Goal: Contribute content: Contribute content

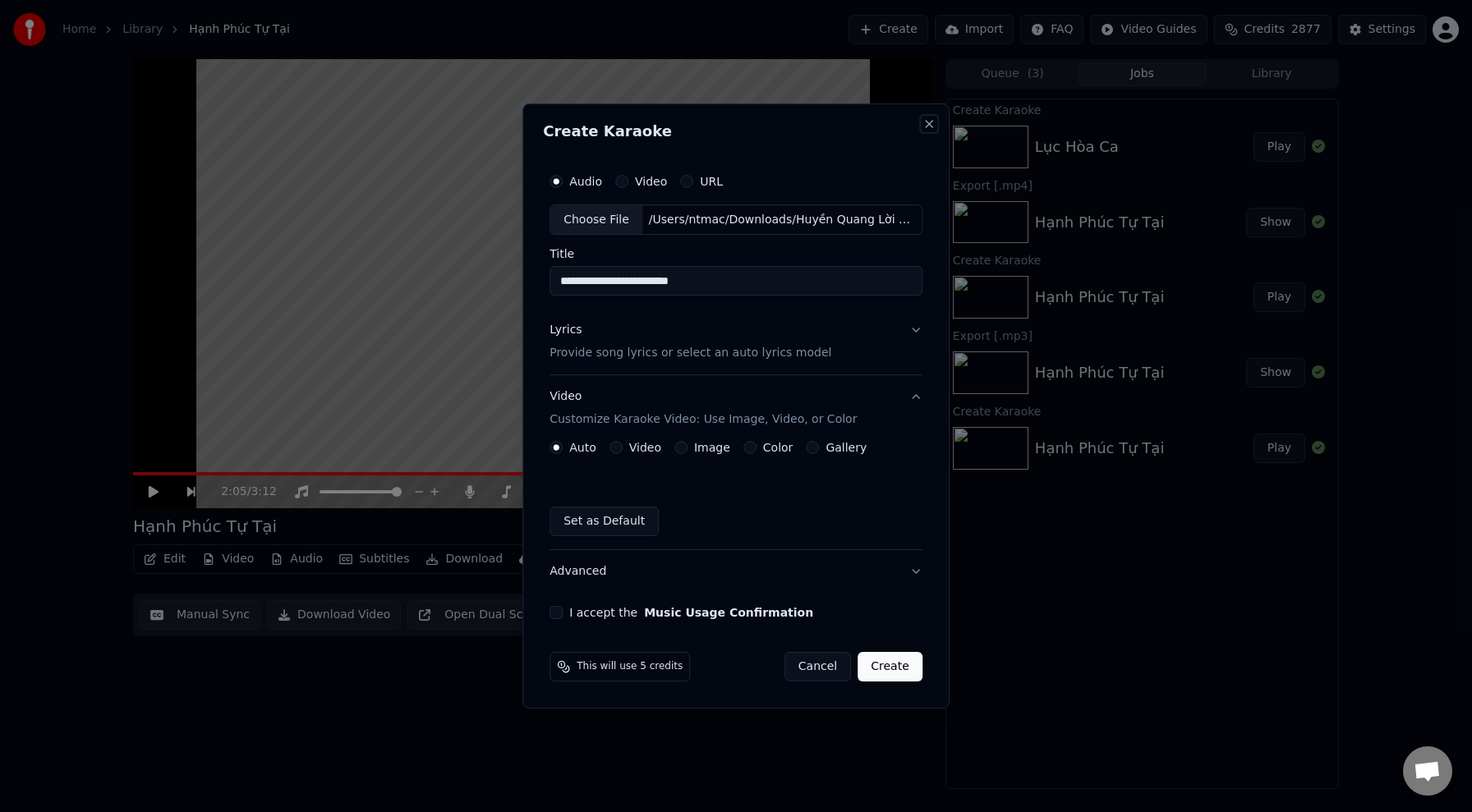
click at [923, 128] on button "Close" at bounding box center [930, 124] width 14 height 14
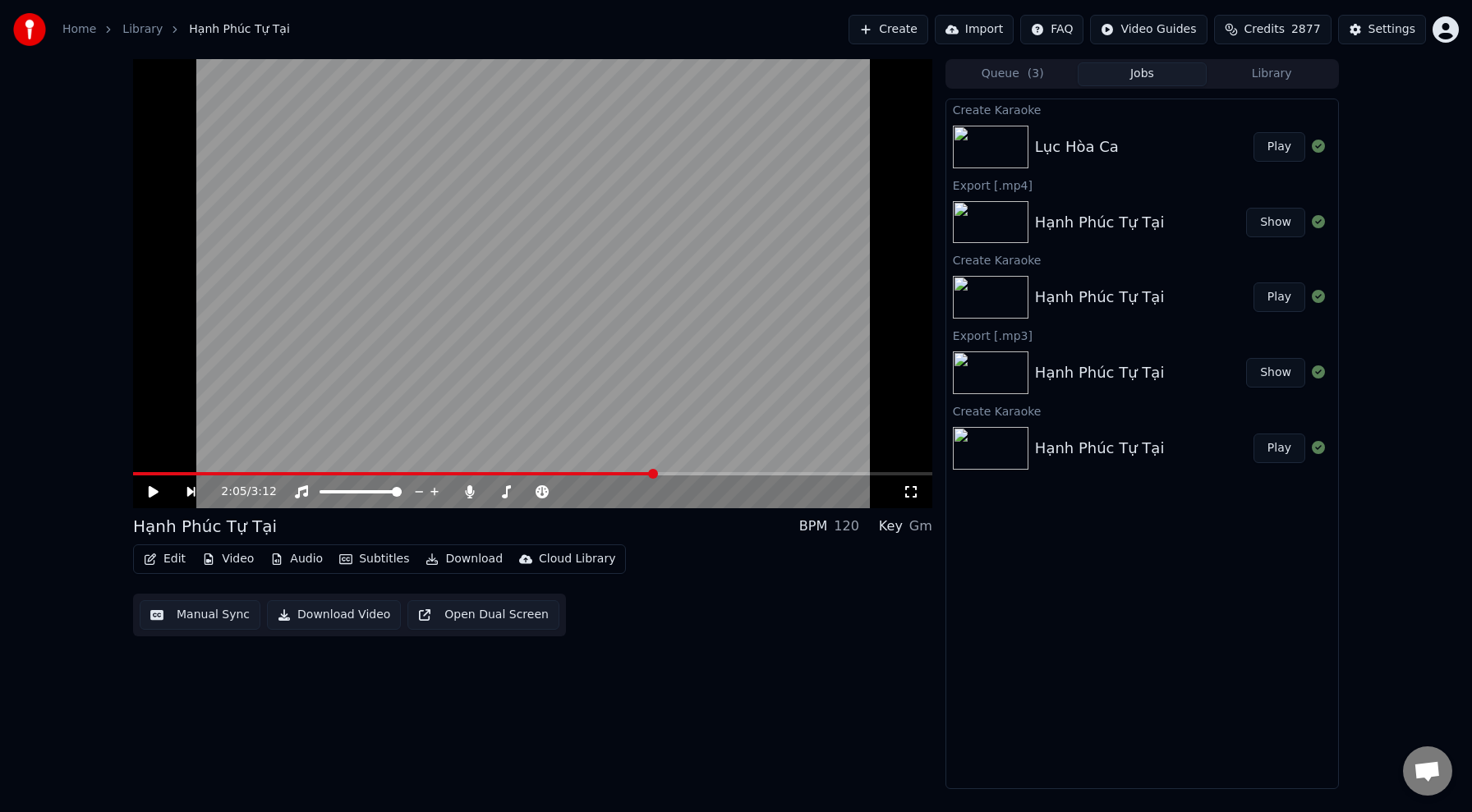
click at [1254, 82] on button "Library" at bounding box center [1271, 74] width 130 height 24
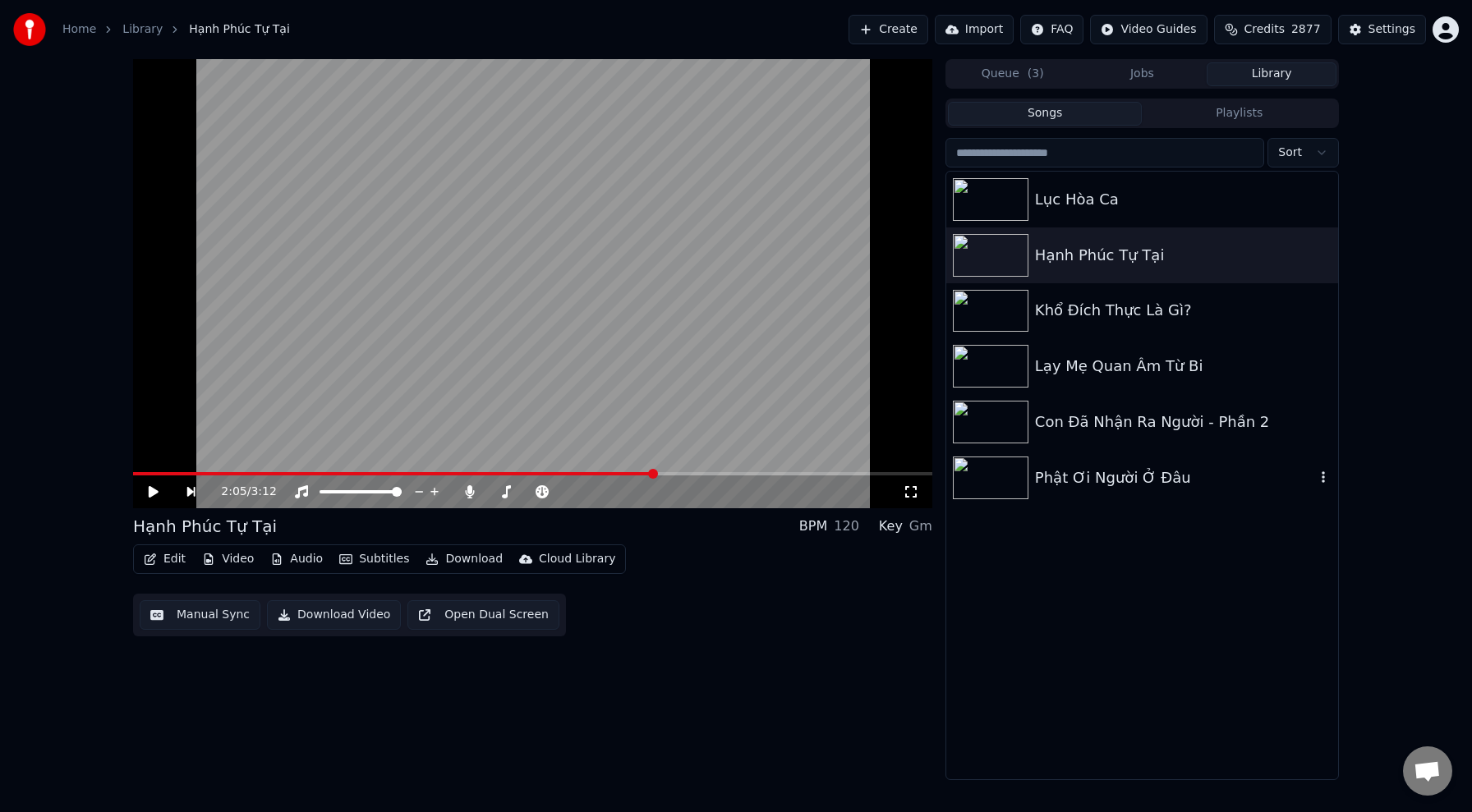
click at [1146, 479] on div "Phật Ơi Người Ở Đâu" at bounding box center [1175, 478] width 280 height 23
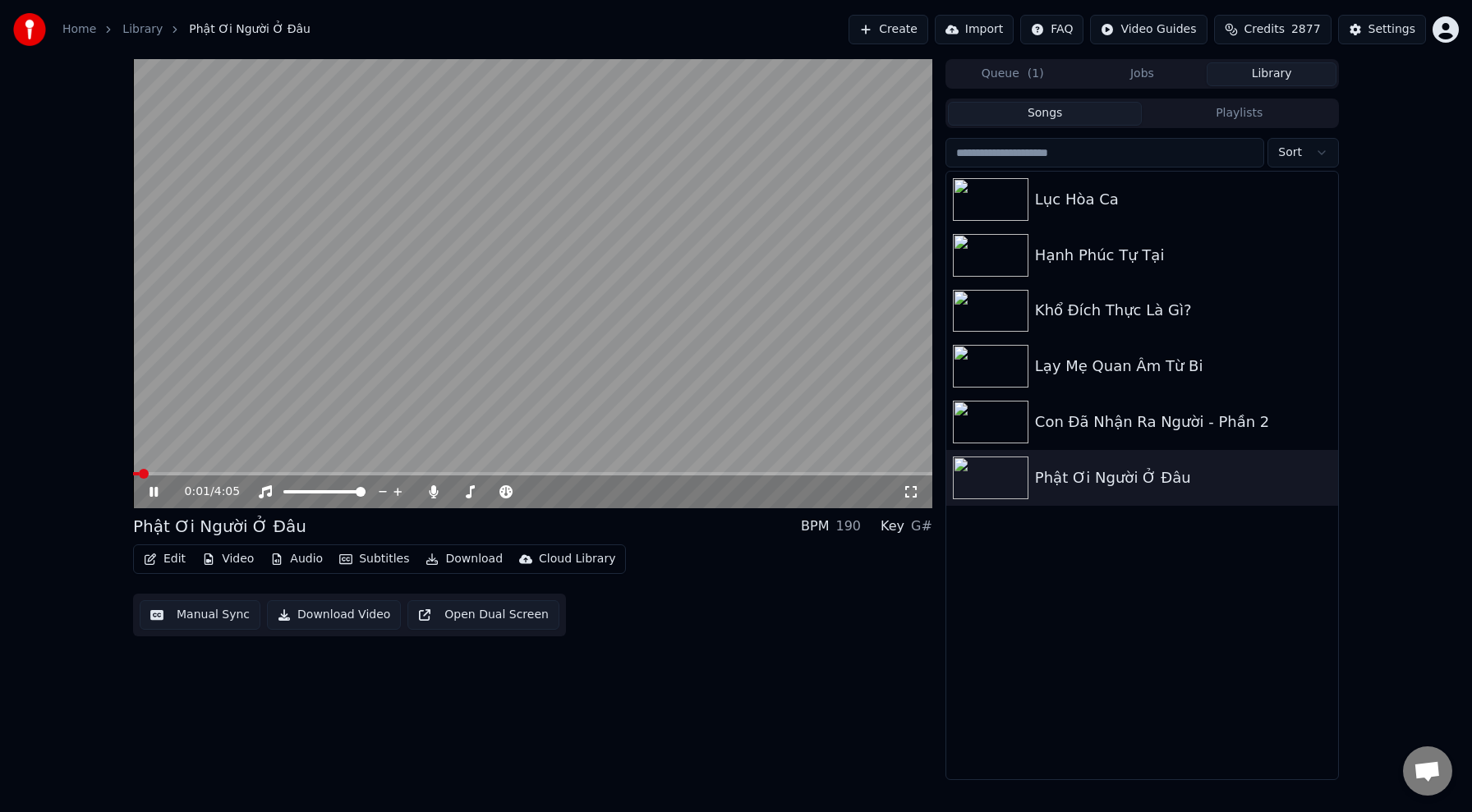
click at [156, 495] on icon at bounding box center [153, 492] width 8 height 10
click at [388, 406] on video at bounding box center [533, 283] width 800 height 449
click at [587, 493] on icon at bounding box center [588, 492] width 16 height 16
click at [705, 629] on div "Edit Video Audio Subtitles Download Cloud Library Manual Sync Download Video Op…" at bounding box center [533, 590] width 800 height 92
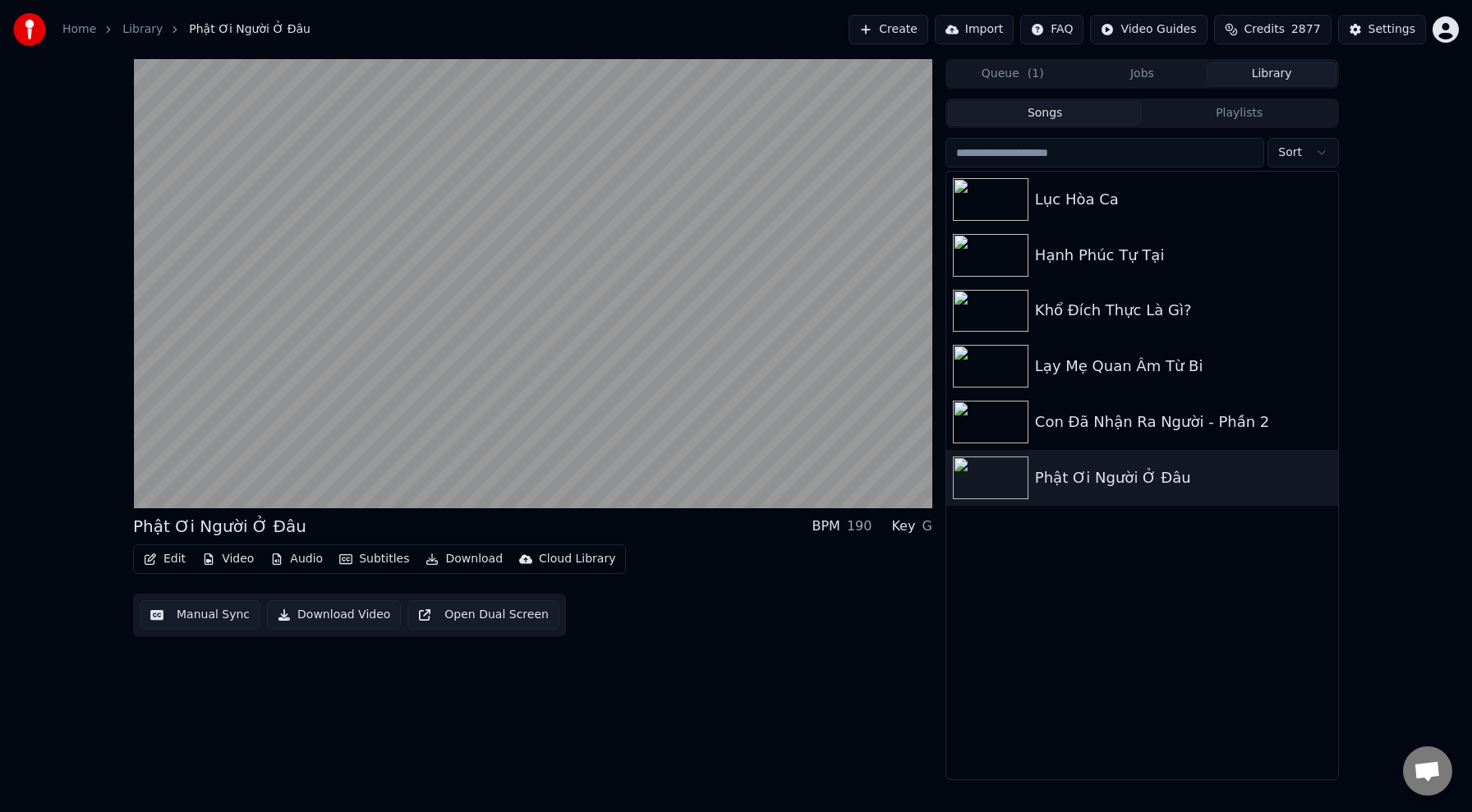
click at [296, 559] on button "Audio" at bounding box center [297, 560] width 66 height 23
click at [605, 723] on div "Phật Ơi Người Ở Đâu BPM 190 Key G Edit Video Audio Subtitles Download …" at bounding box center [533, 419] width 800 height 721
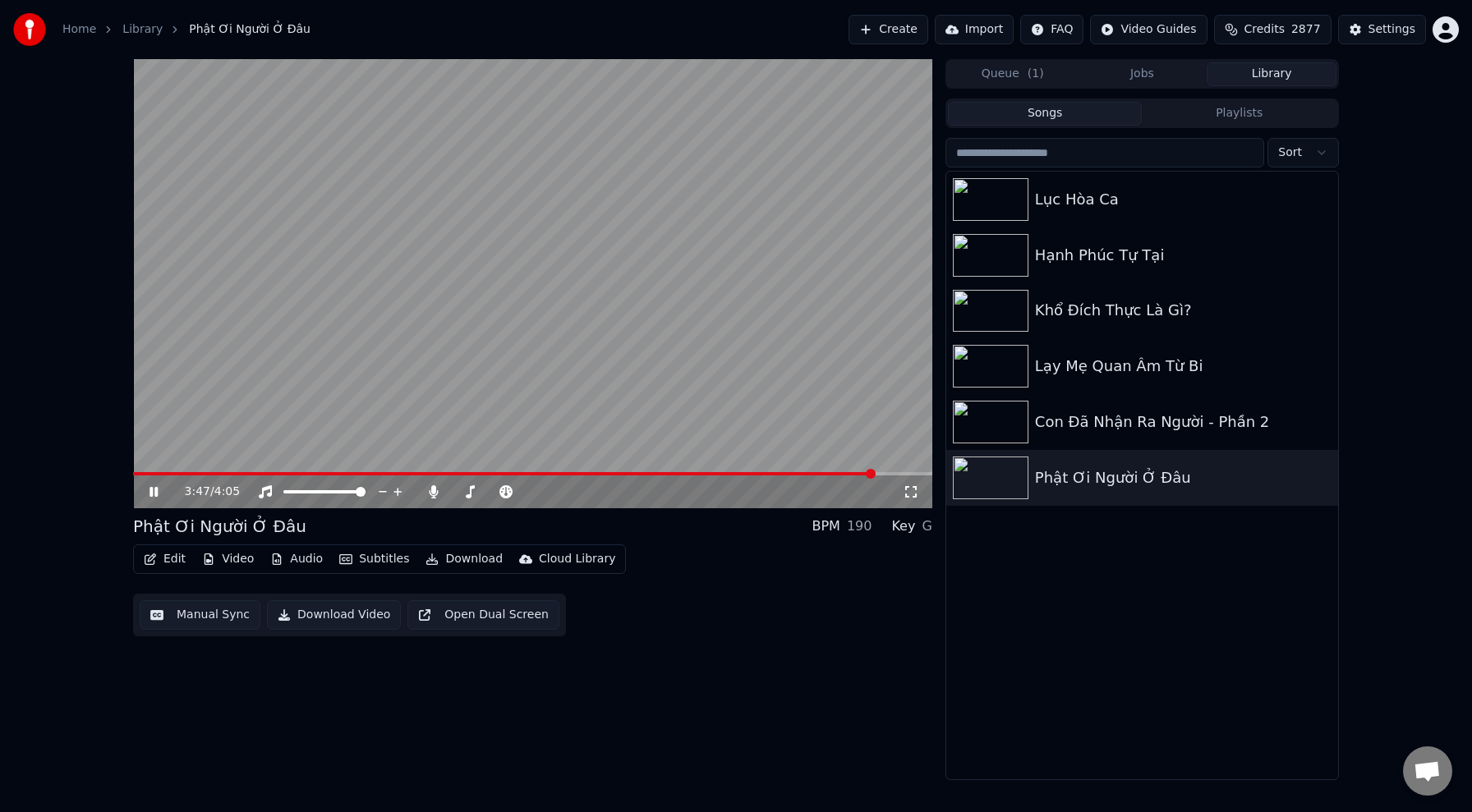
click at [612, 307] on video at bounding box center [533, 283] width 800 height 449
click at [605, 493] on icon at bounding box center [603, 492] width 16 height 16
click at [157, 485] on icon at bounding box center [166, 492] width 39 height 14
click at [141, 478] on div "3:47 / 4:05" at bounding box center [533, 492] width 800 height 33
click at [145, 471] on video at bounding box center [533, 283] width 800 height 449
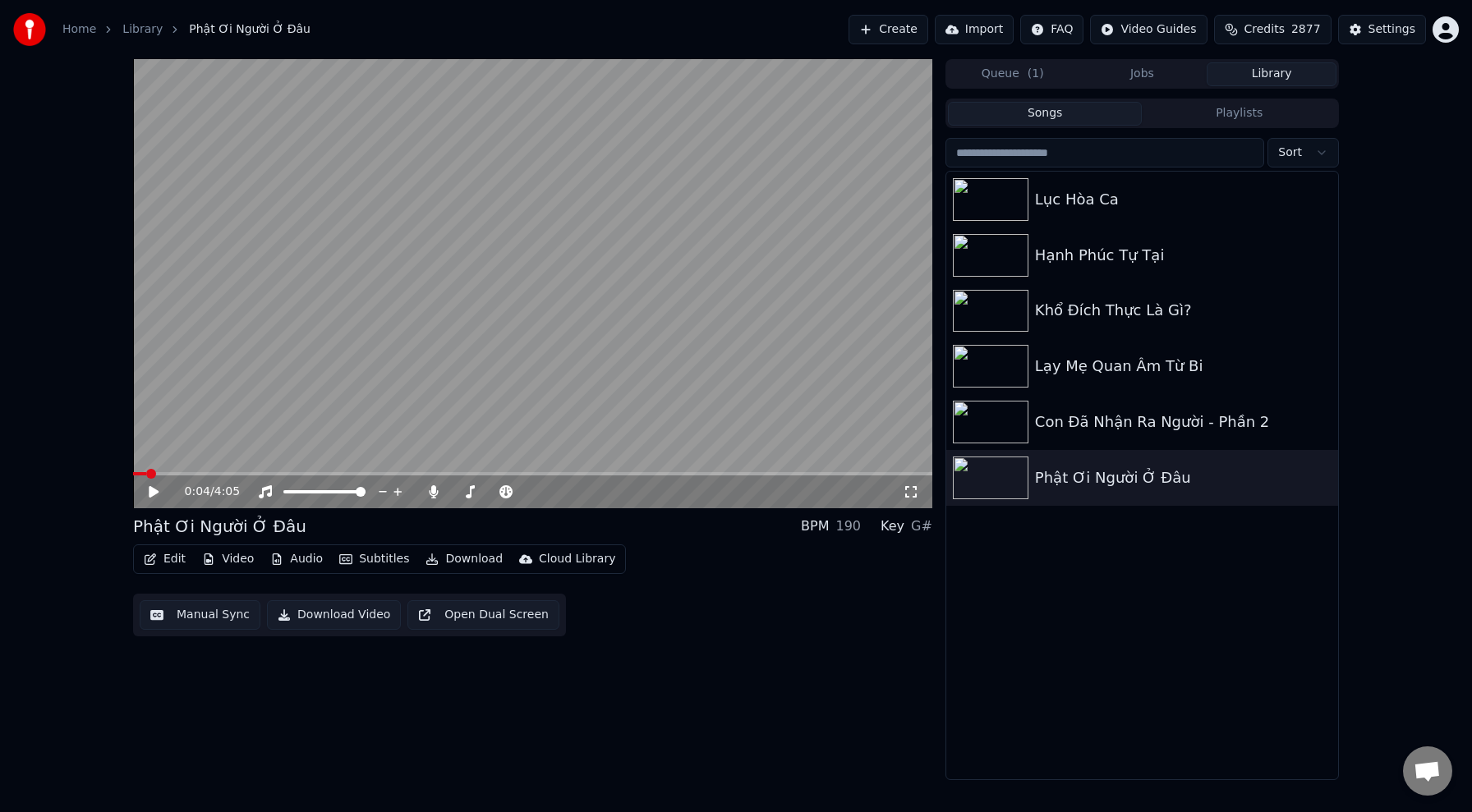
click at [147, 474] on span at bounding box center [140, 473] width 14 height 3
click at [156, 486] on icon at bounding box center [166, 492] width 39 height 14
click at [677, 473] on span at bounding box center [533, 473] width 800 height 3
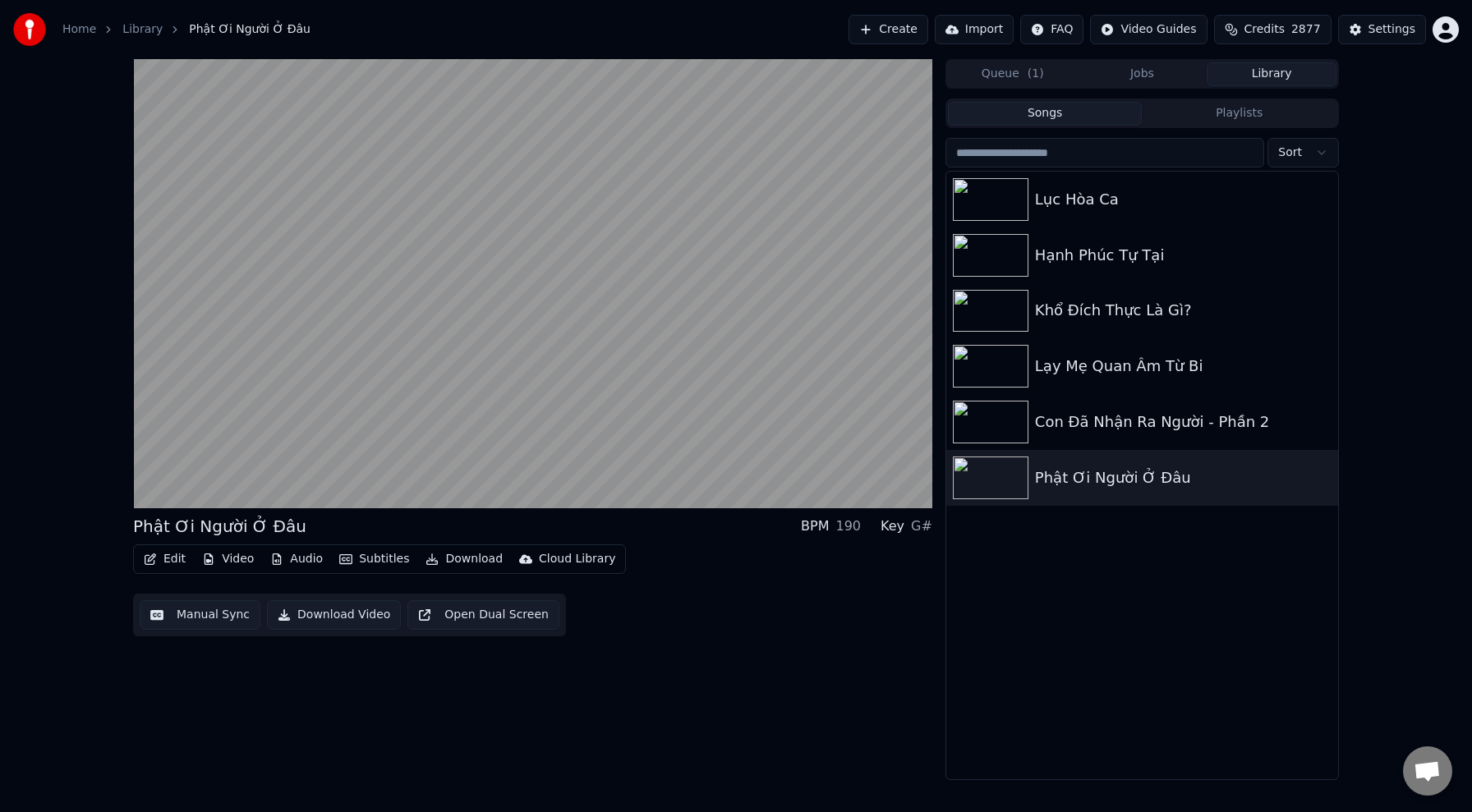
click at [939, 195] on div "Phật Ơi Người Ở Đâu BPM 190 Key G# Edit Video Audio Subtitles Download…" at bounding box center [736, 419] width 1232 height 721
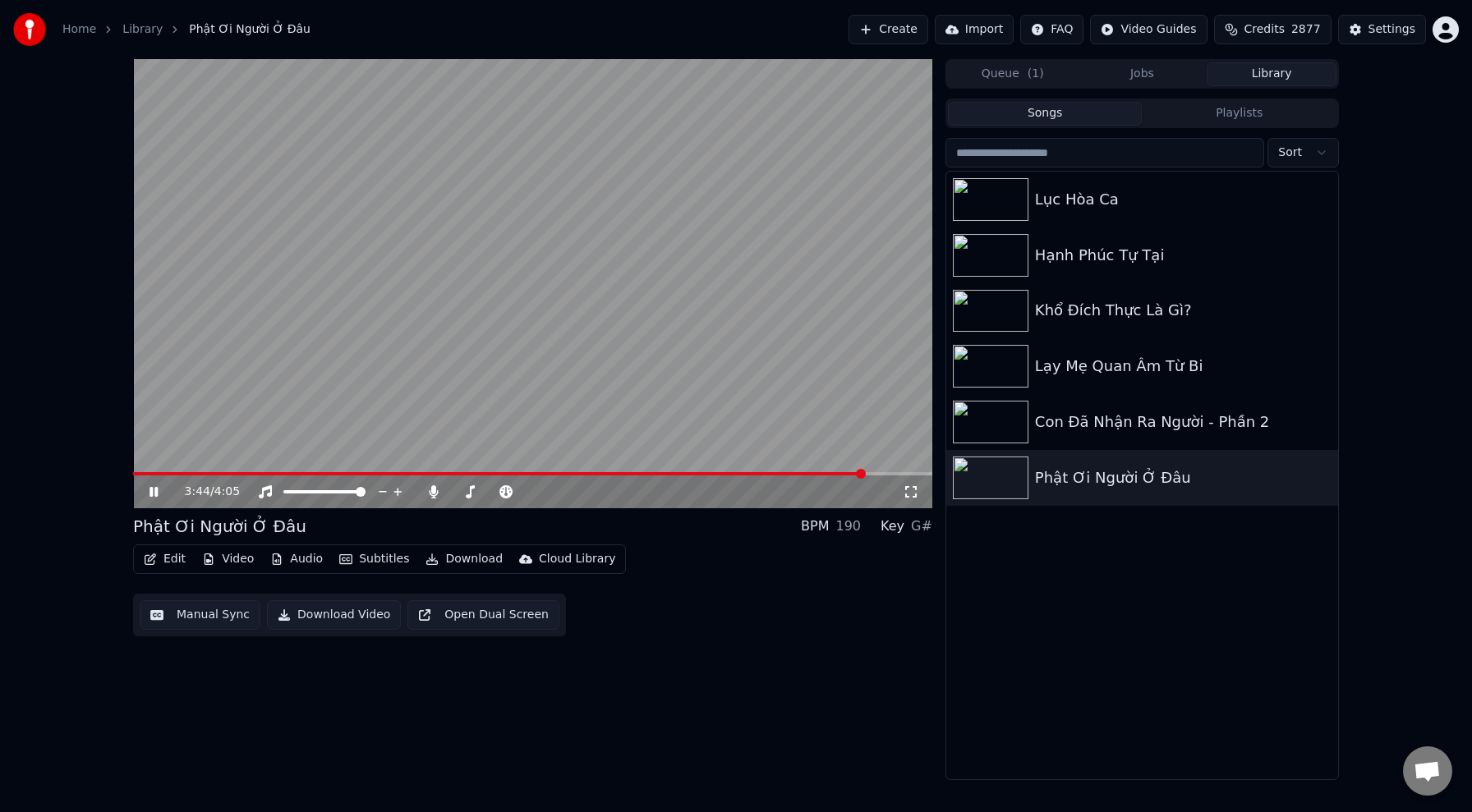
click at [688, 473] on span at bounding box center [499, 473] width 732 height 3
click at [447, 560] on button "Download" at bounding box center [464, 560] width 90 height 23
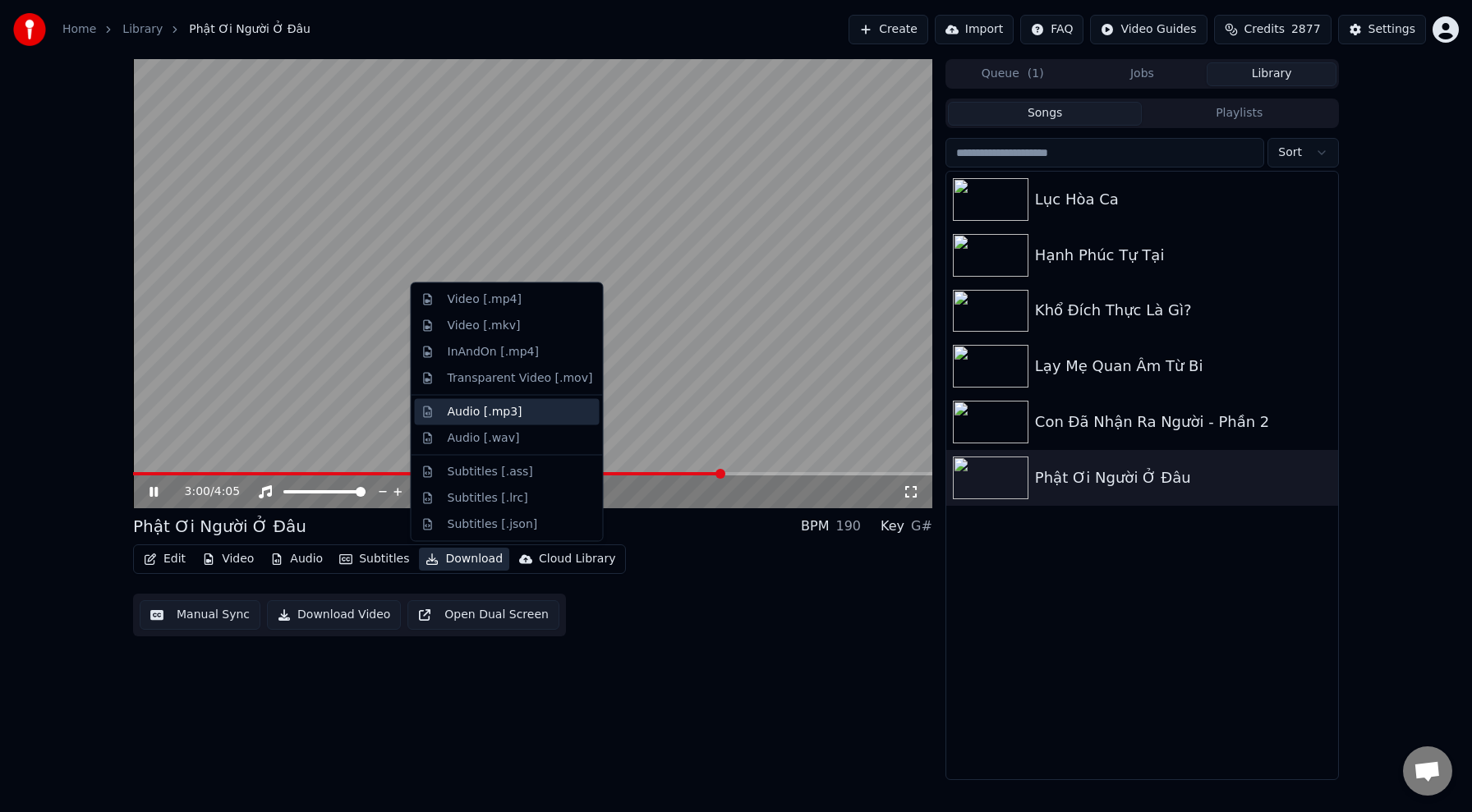
click at [527, 409] on div "Audio [.mp3]" at bounding box center [520, 411] width 146 height 16
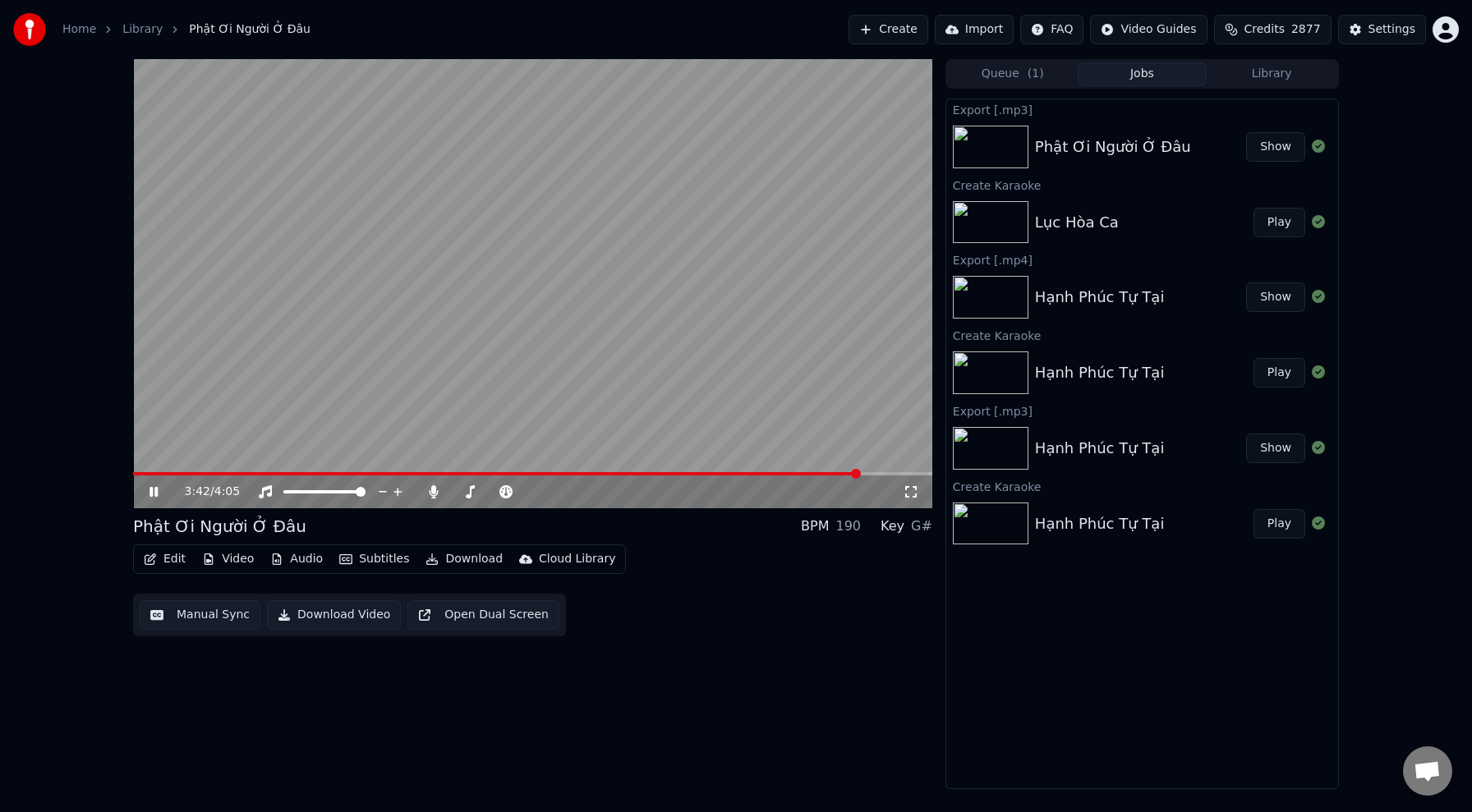
click at [1282, 148] on button "Show" at bounding box center [1275, 146] width 59 height 29
click at [913, 36] on button "Create" at bounding box center [888, 29] width 80 height 29
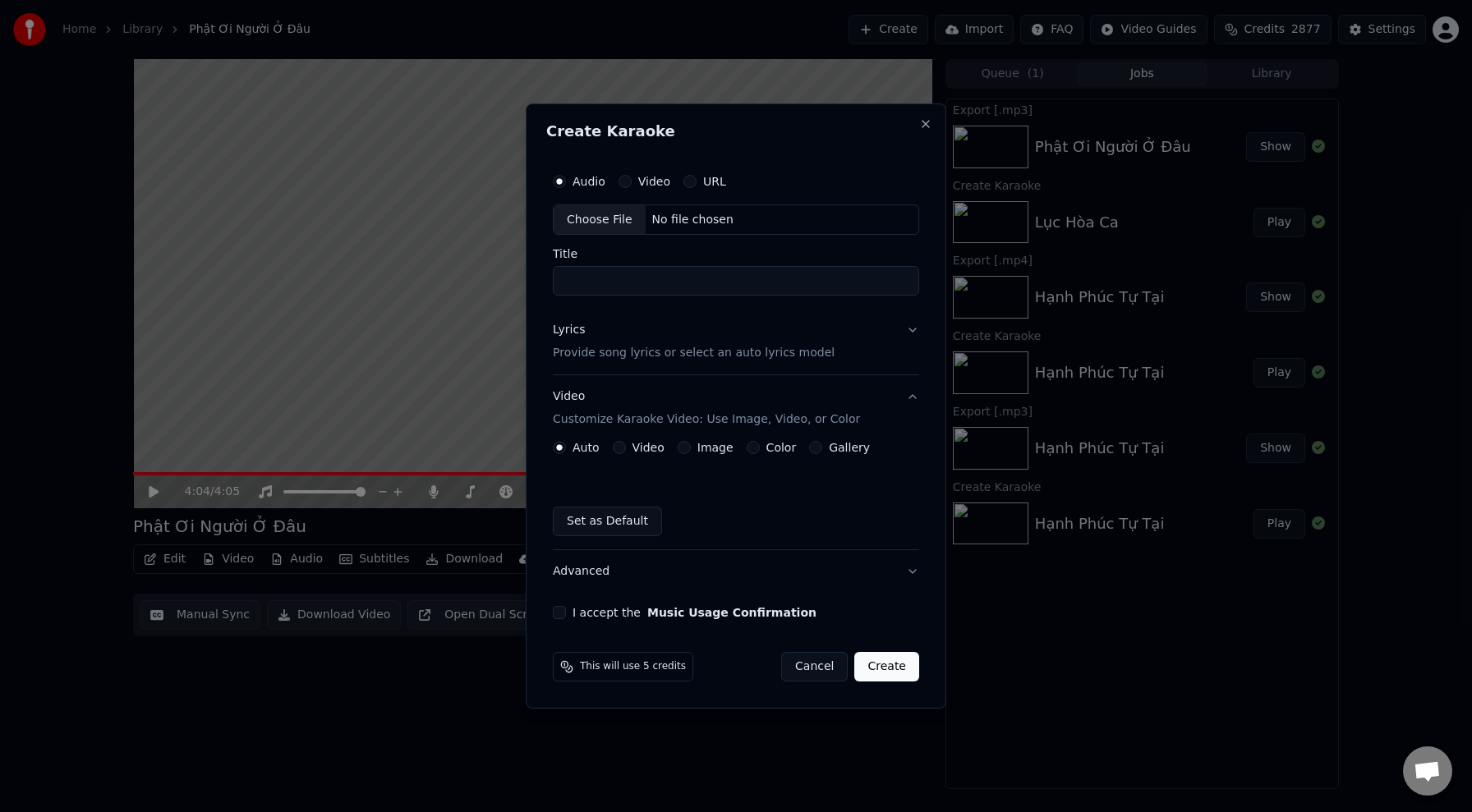
click at [600, 218] on div "Choose File" at bounding box center [600, 220] width 92 height 29
type input "**********"
click at [579, 334] on div "Lyrics" at bounding box center [565, 330] width 32 height 16
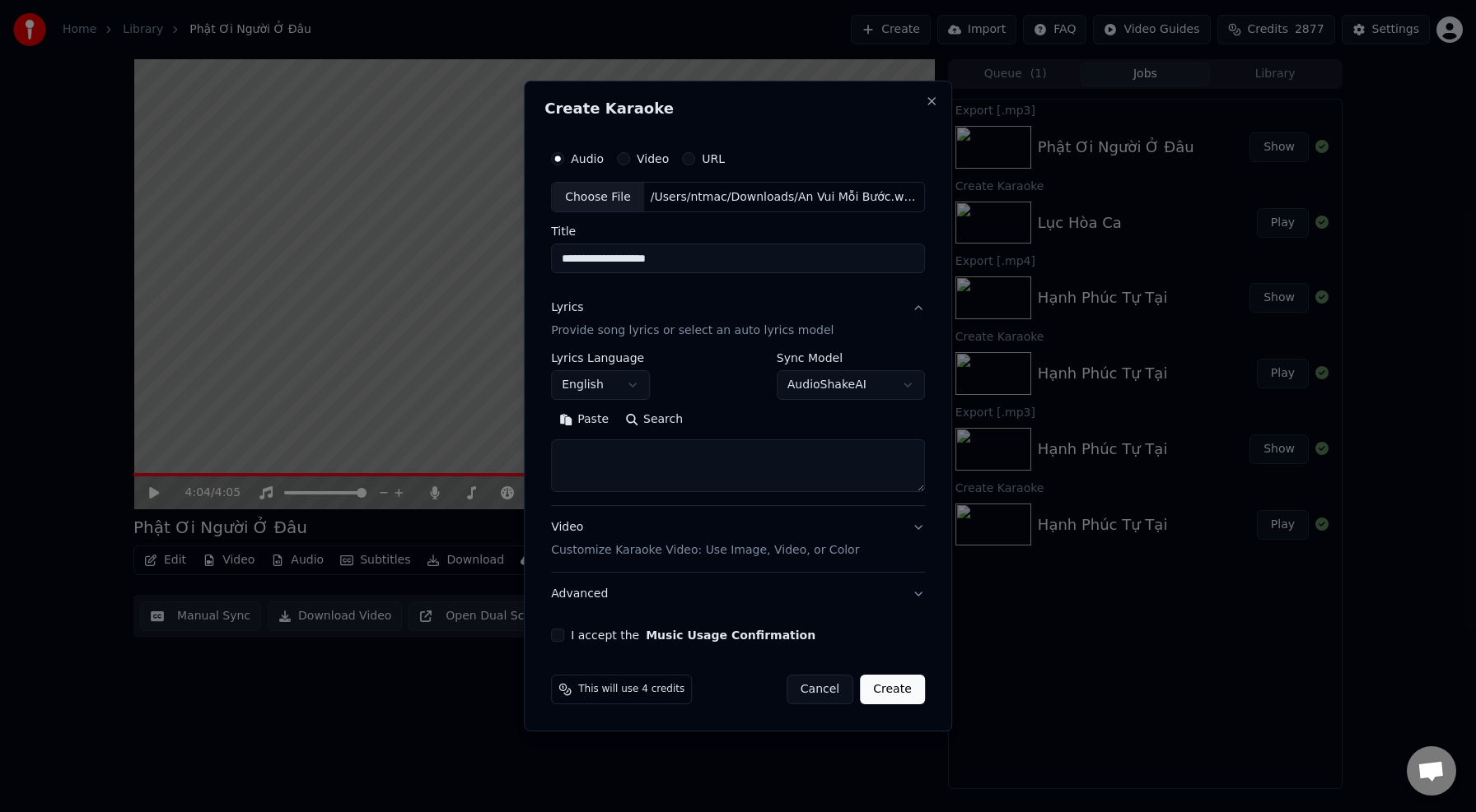
click at [624, 388] on body "**********" at bounding box center [738, 406] width 1476 height 812
select select "**"
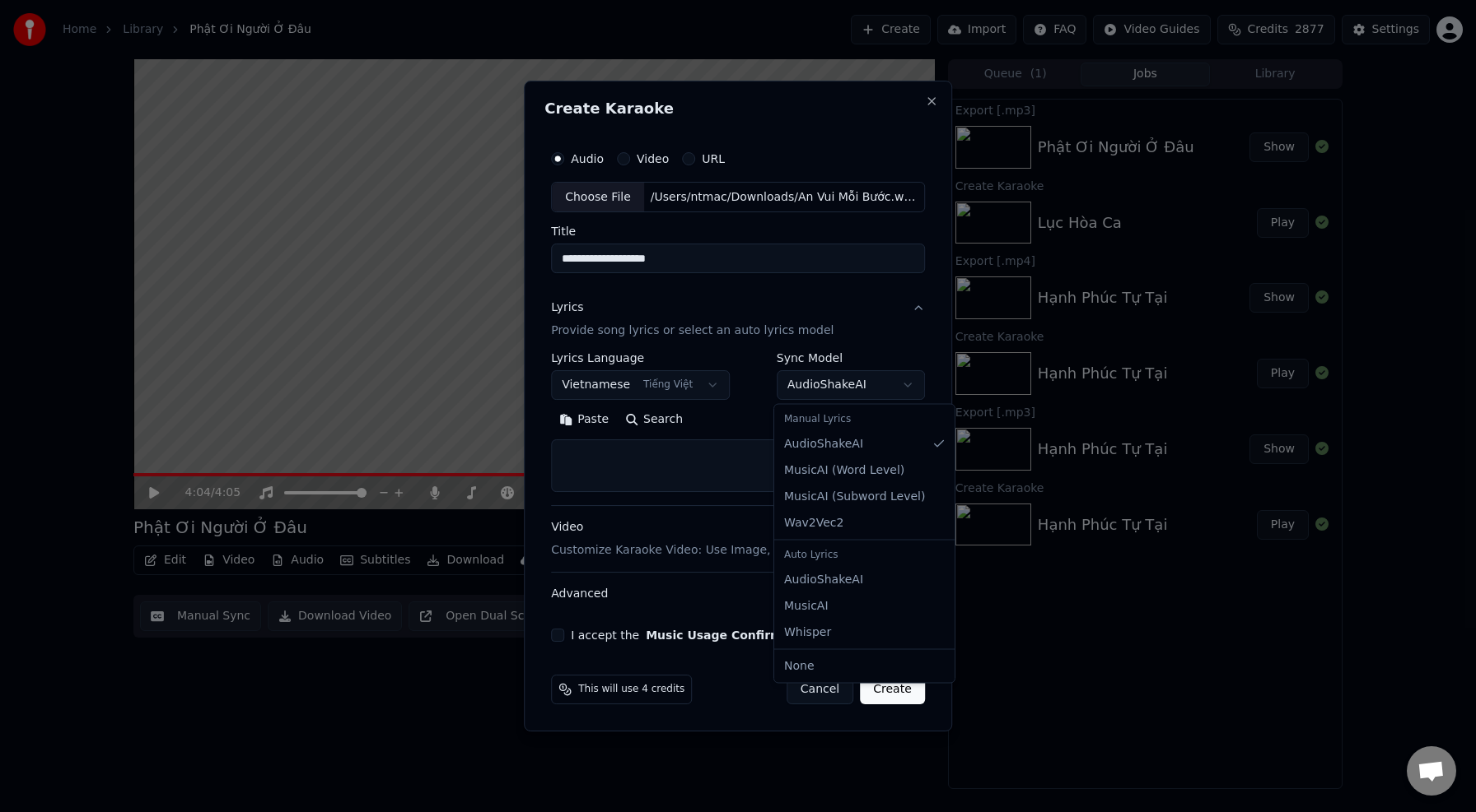
click at [829, 389] on body "**********" at bounding box center [738, 406] width 1476 height 812
select select "**********"
click at [726, 450] on textarea at bounding box center [738, 467] width 374 height 53
paste textarea "**********"
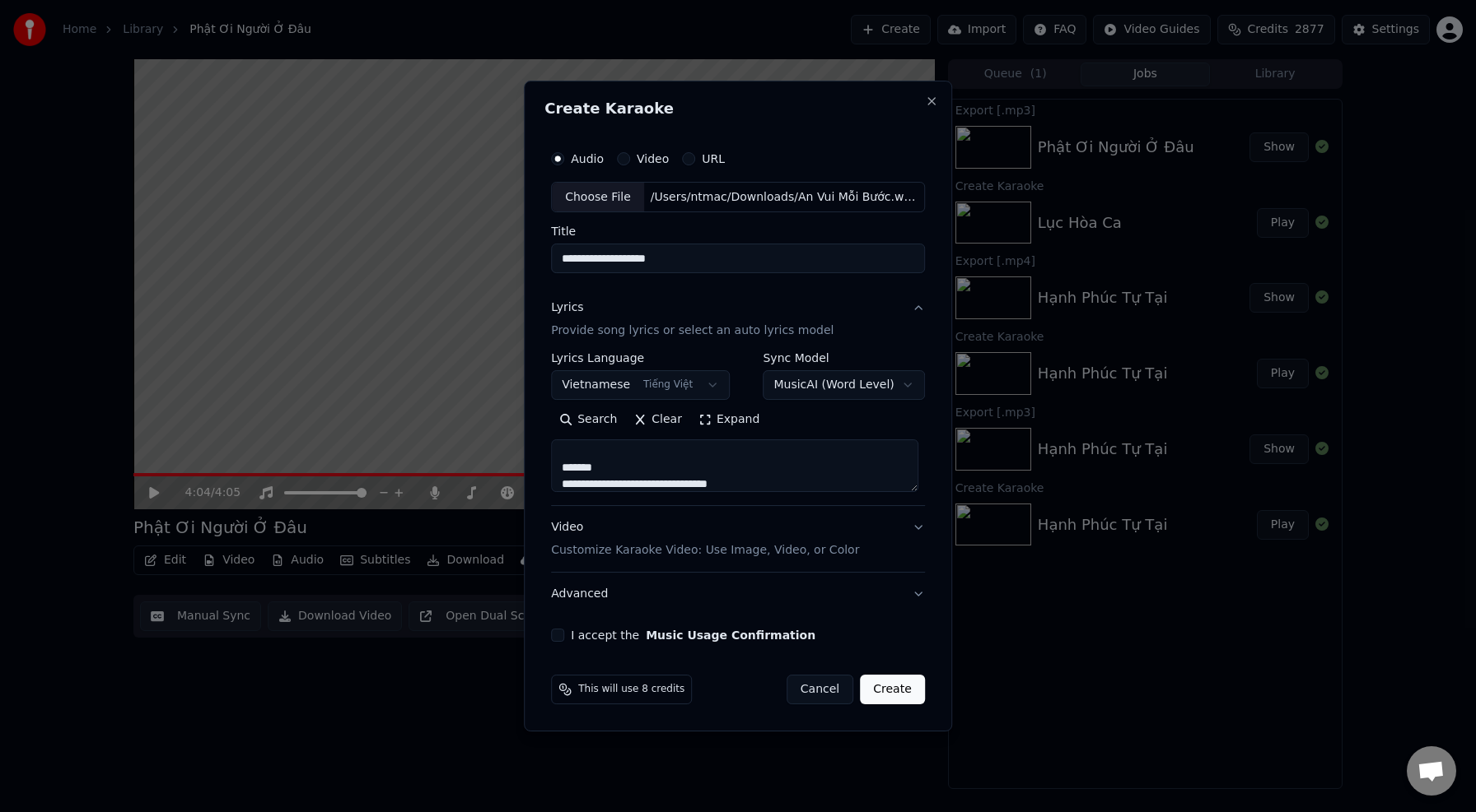
scroll to position [461, 0]
drag, startPoint x: 625, startPoint y: 470, endPoint x: 551, endPoint y: 470, distance: 74.0
click at [551, 470] on div "**********" at bounding box center [738, 393] width 387 height 513
type textarea "**********"
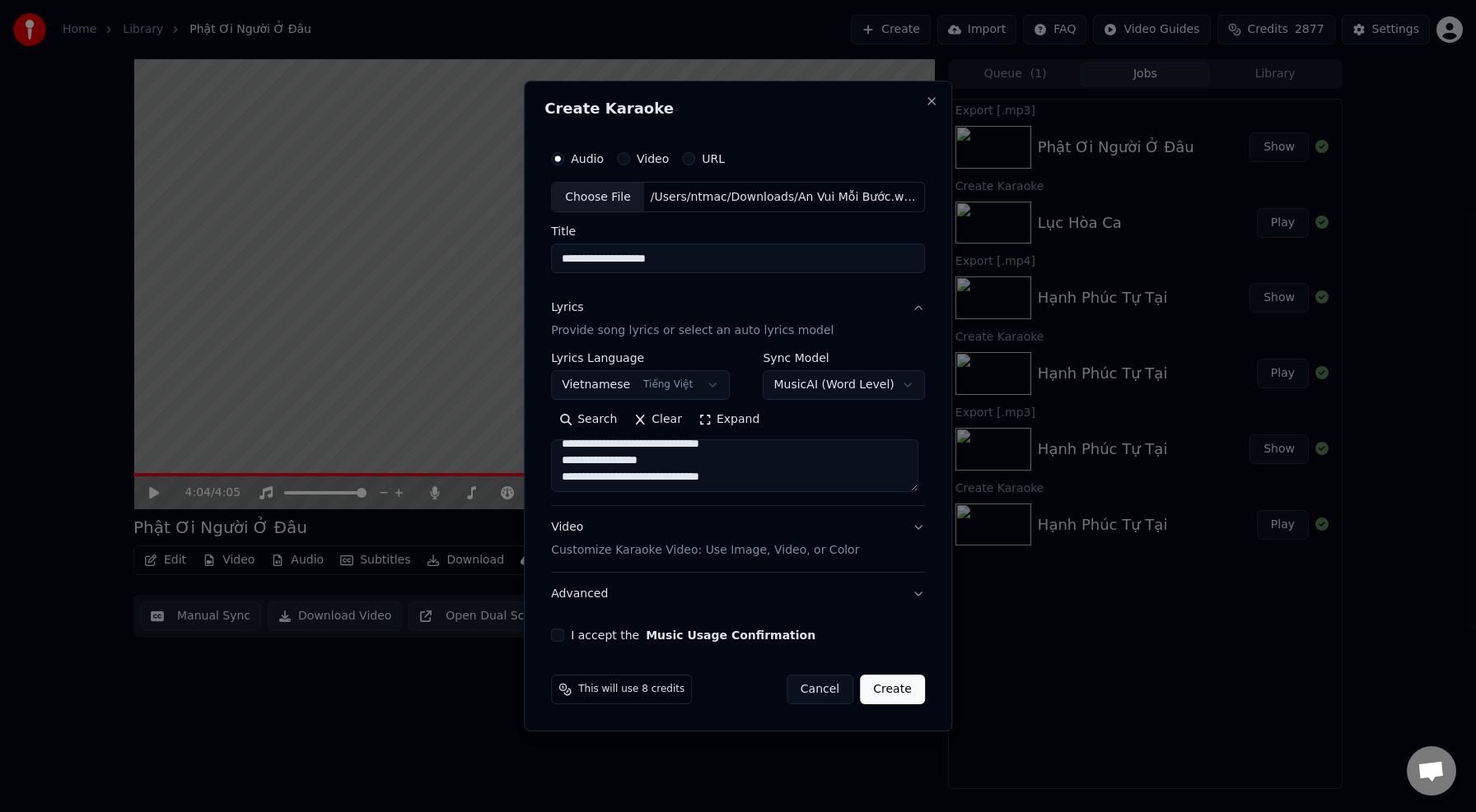
click at [702, 548] on p "Customize Karaoke Video: Use Image, Video, or Color" at bounding box center [704, 550] width 308 height 17
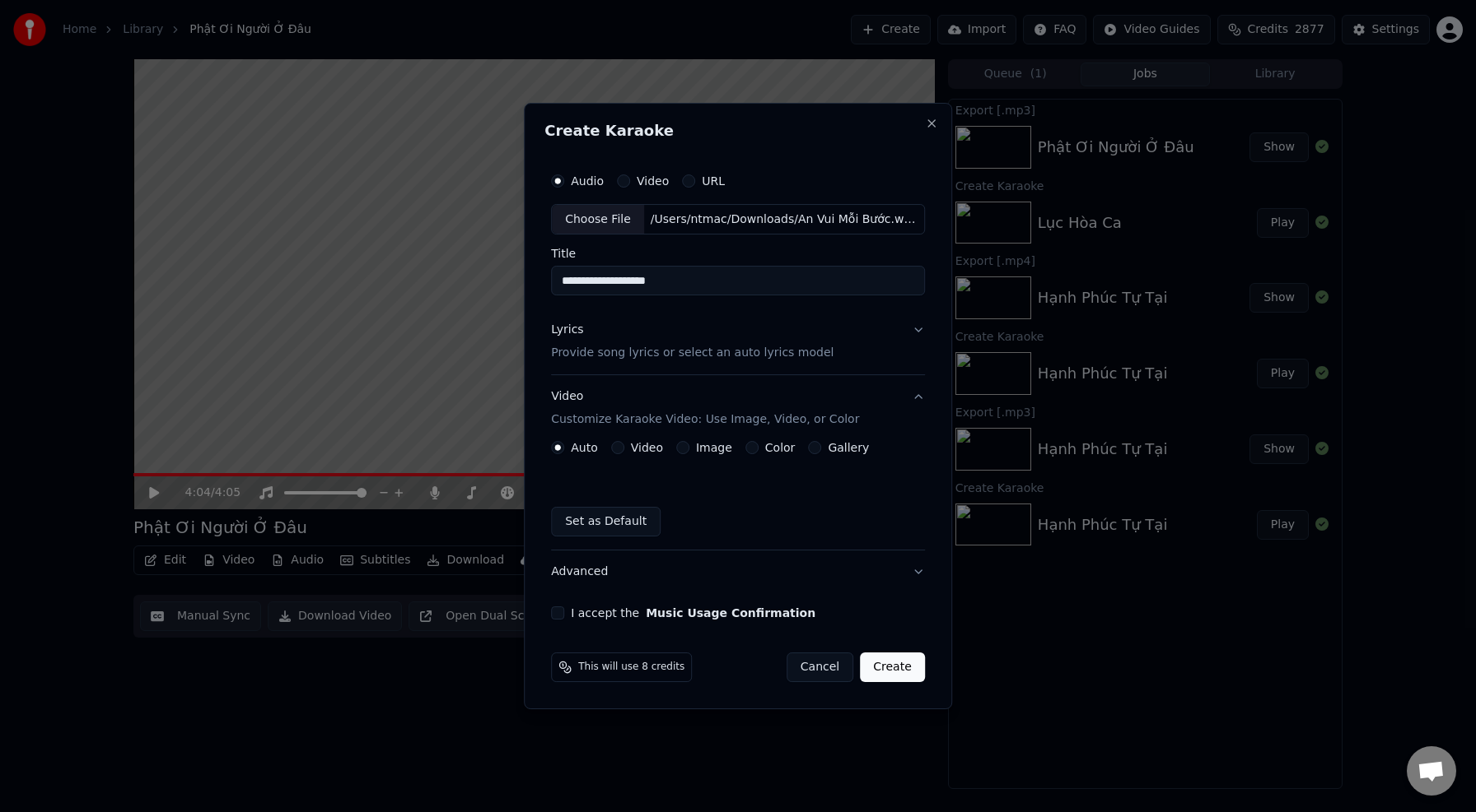
click at [718, 455] on div "Auto Video Image Color Gallery Set as Default" at bounding box center [738, 489] width 374 height 95
click at [687, 447] on button "Image" at bounding box center [683, 448] width 14 height 14
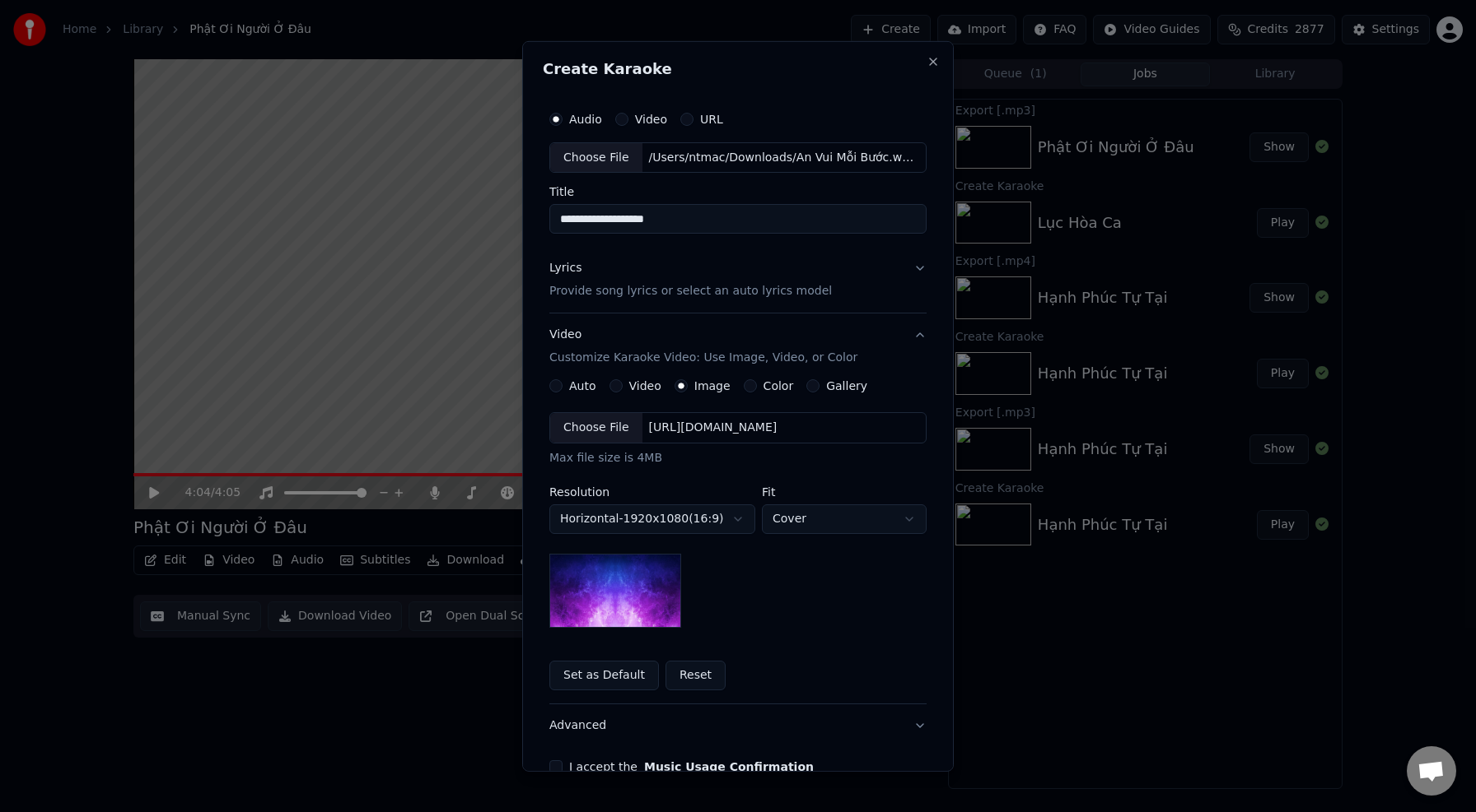
click at [621, 426] on div "Choose File" at bounding box center [595, 428] width 92 height 29
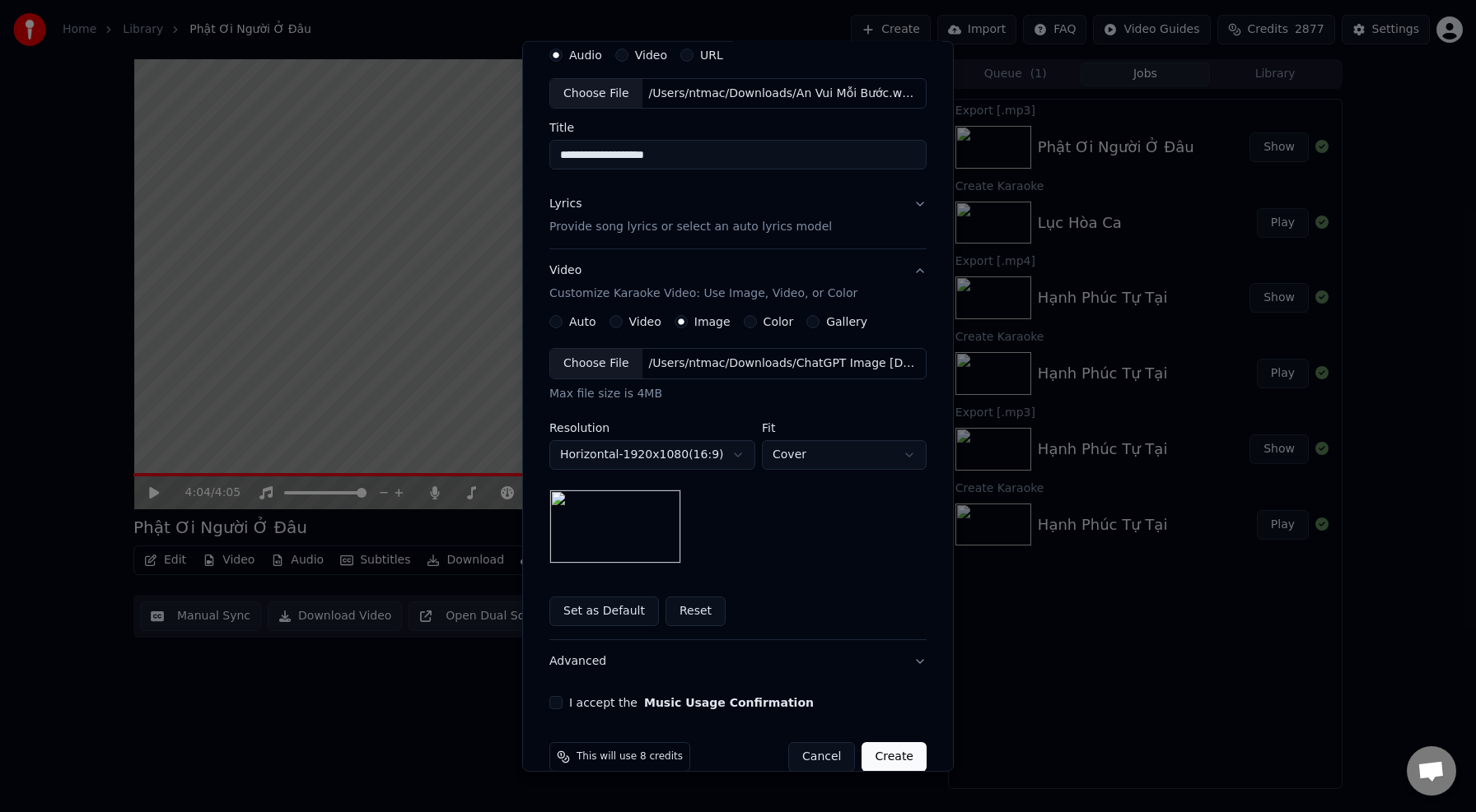
scroll to position [91, 0]
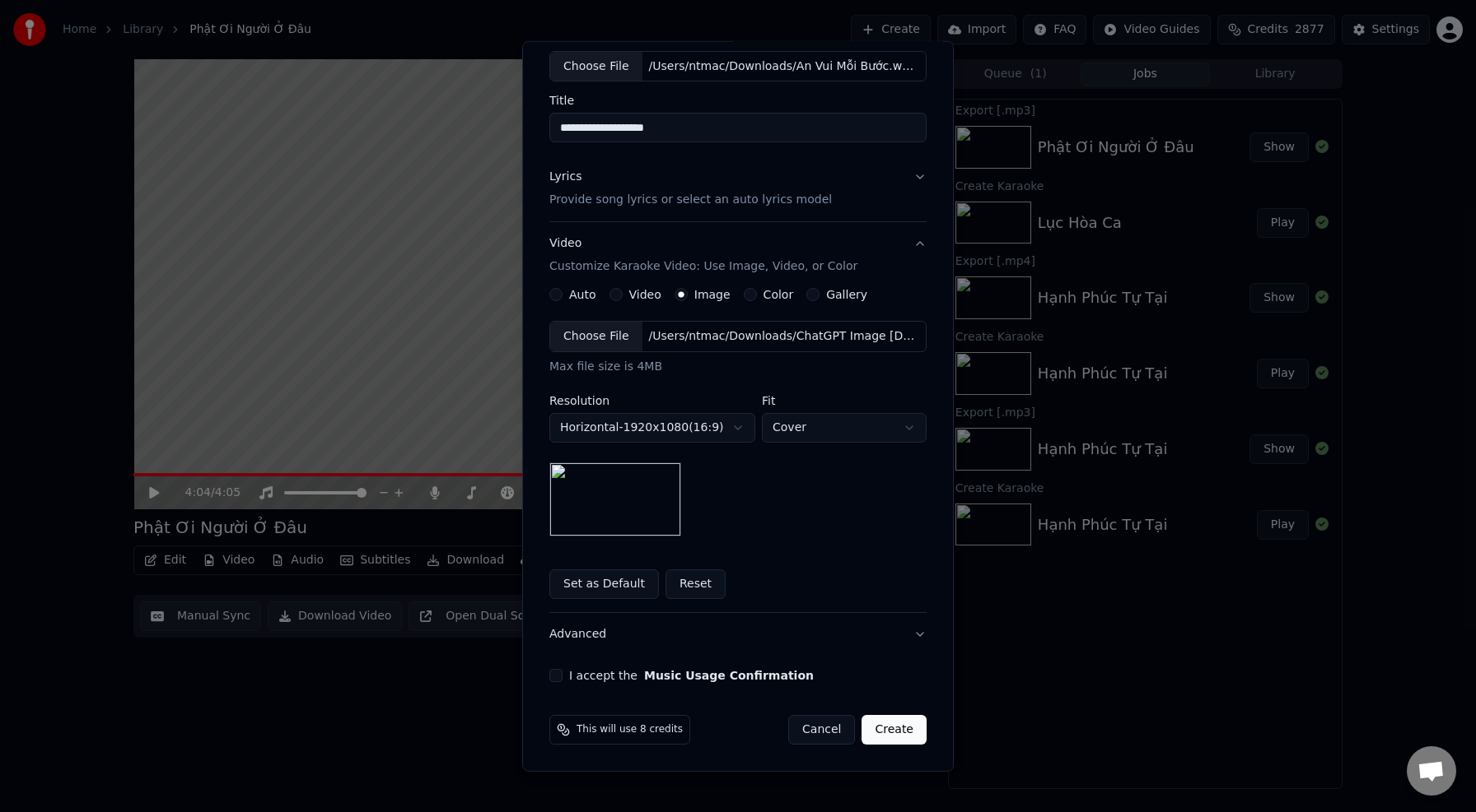
click at [561, 678] on button "I accept the Music Usage Confirmation" at bounding box center [557, 676] width 14 height 14
click at [899, 732] on button "Create" at bounding box center [893, 730] width 65 height 29
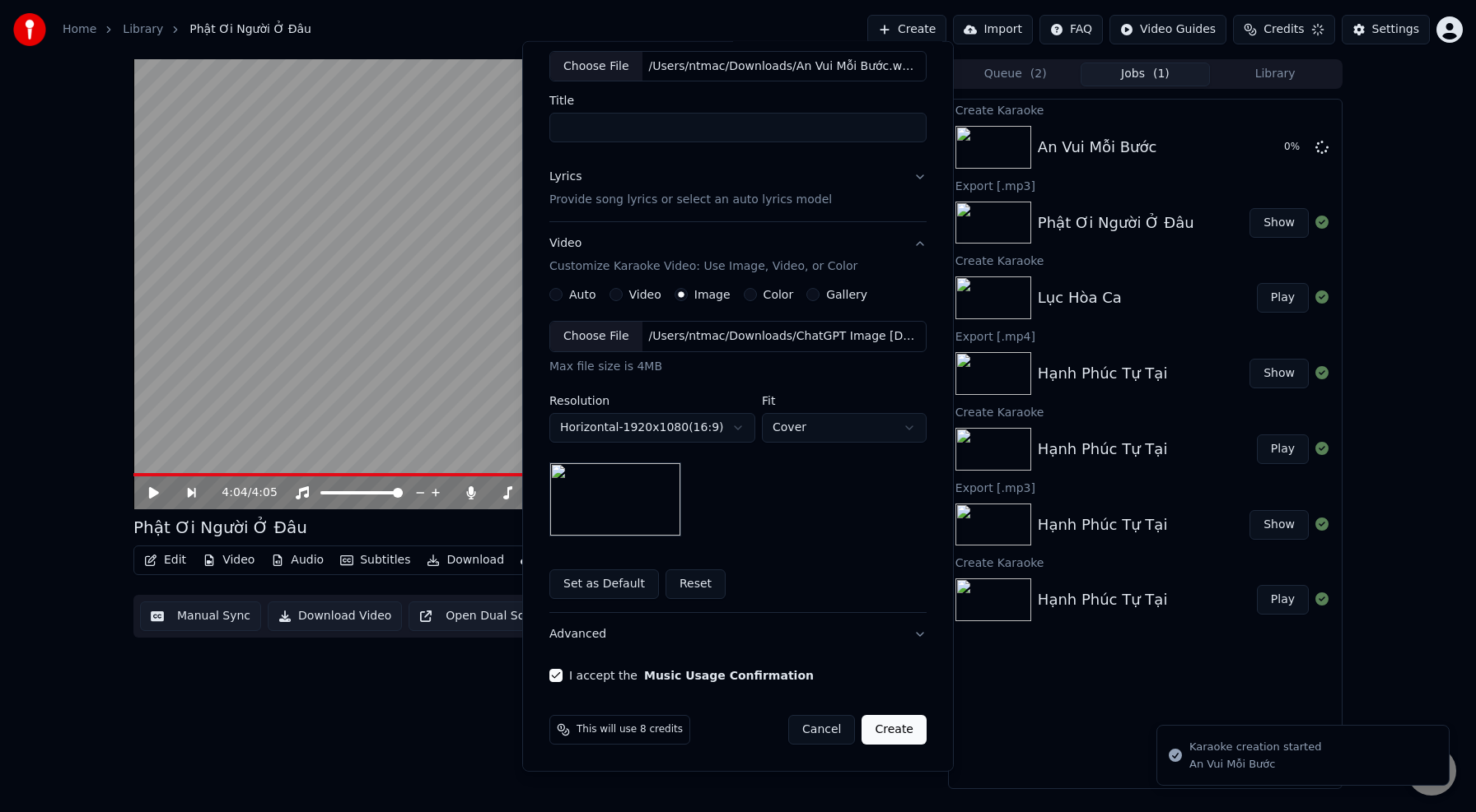
scroll to position [0, 0]
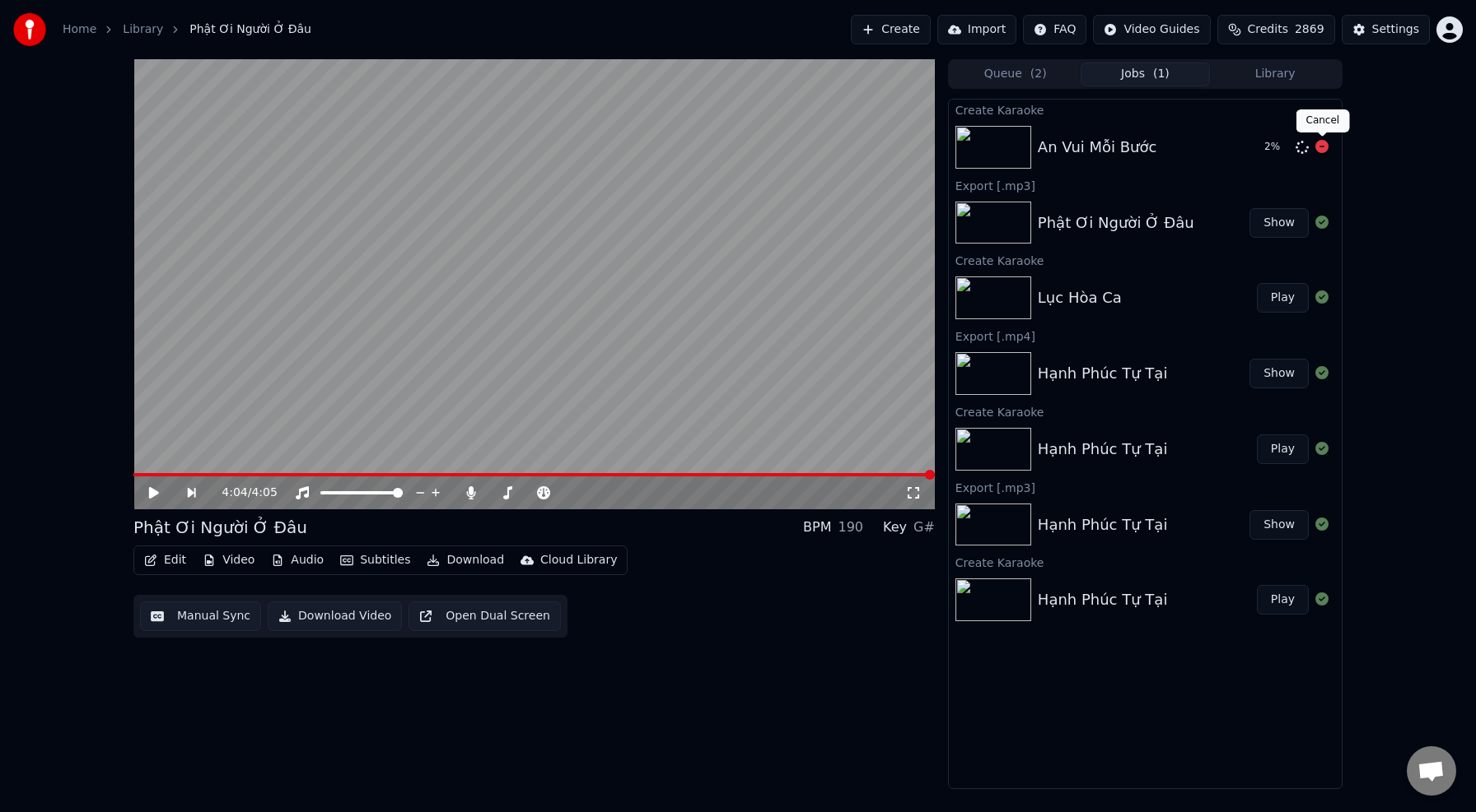
click at [1319, 146] on icon at bounding box center [1322, 147] width 14 height 14
click at [893, 25] on button "Create" at bounding box center [890, 29] width 80 height 29
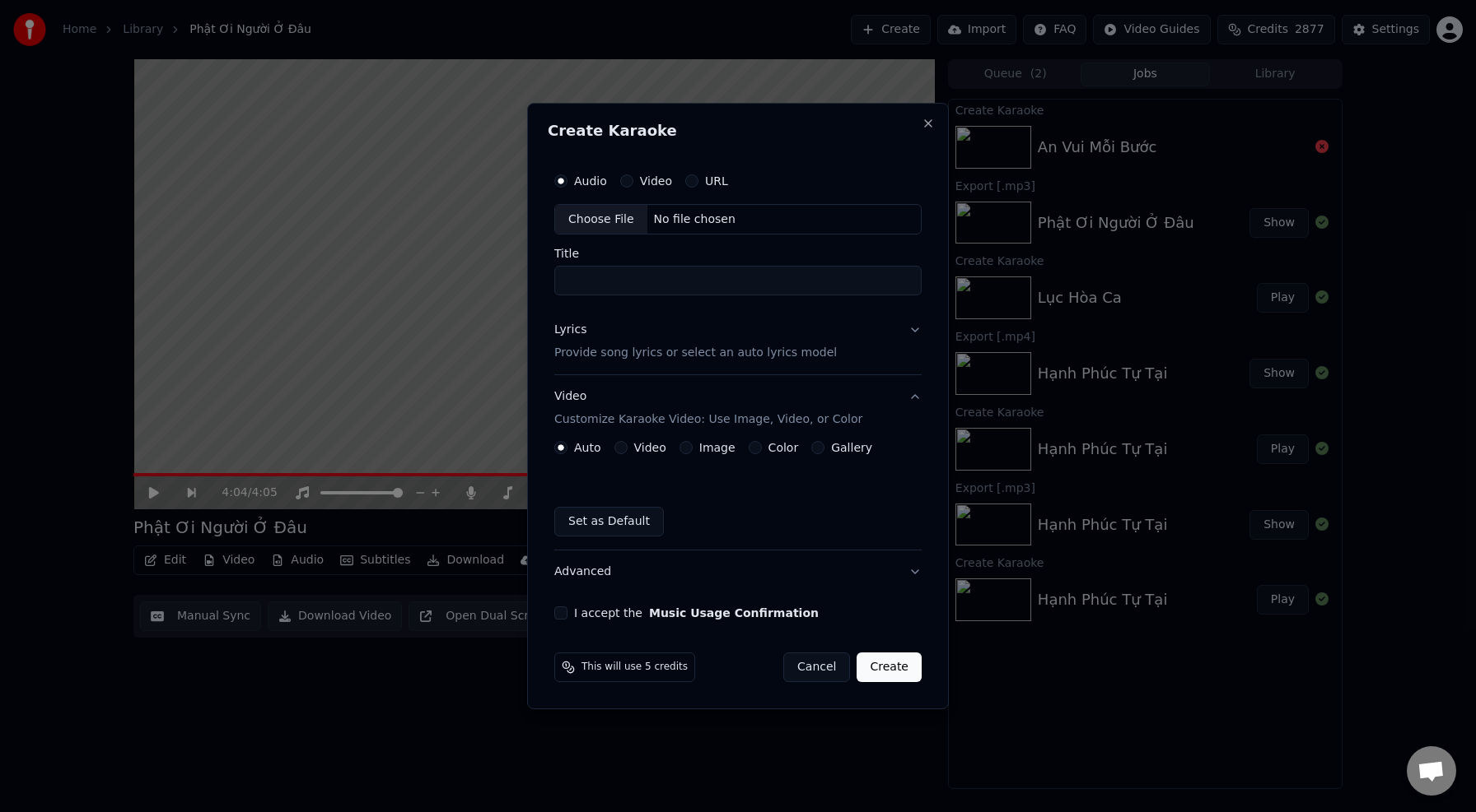
click at [623, 213] on div "Choose File" at bounding box center [601, 220] width 92 height 29
type input "**********"
click at [594, 355] on p "Provide song lyrics or select an auto lyrics model" at bounding box center [692, 354] width 282 height 17
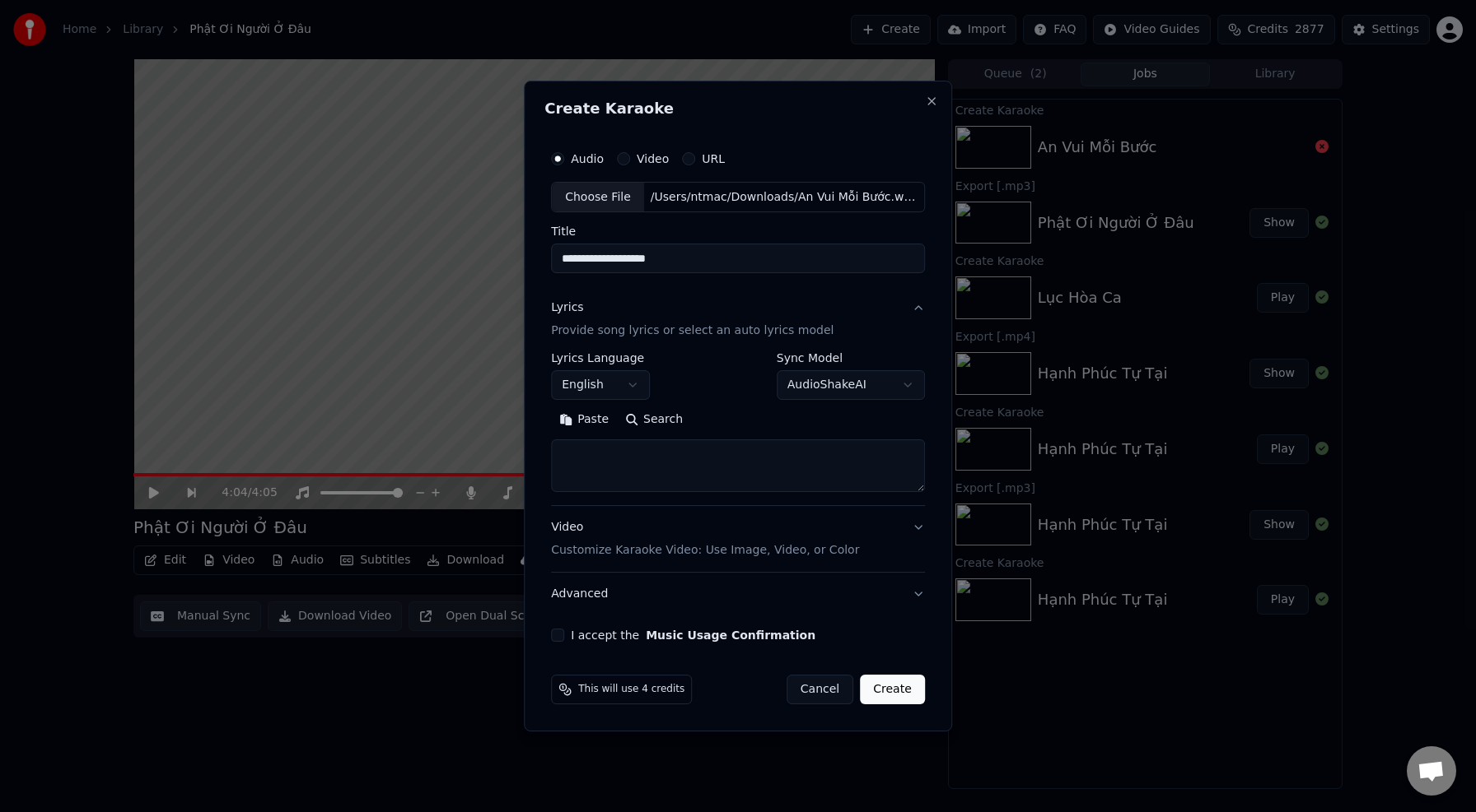
click at [607, 474] on textarea at bounding box center [738, 467] width 374 height 53
paste textarea "**********"
click at [625, 471] on textarea "**********" at bounding box center [735, 467] width 368 height 53
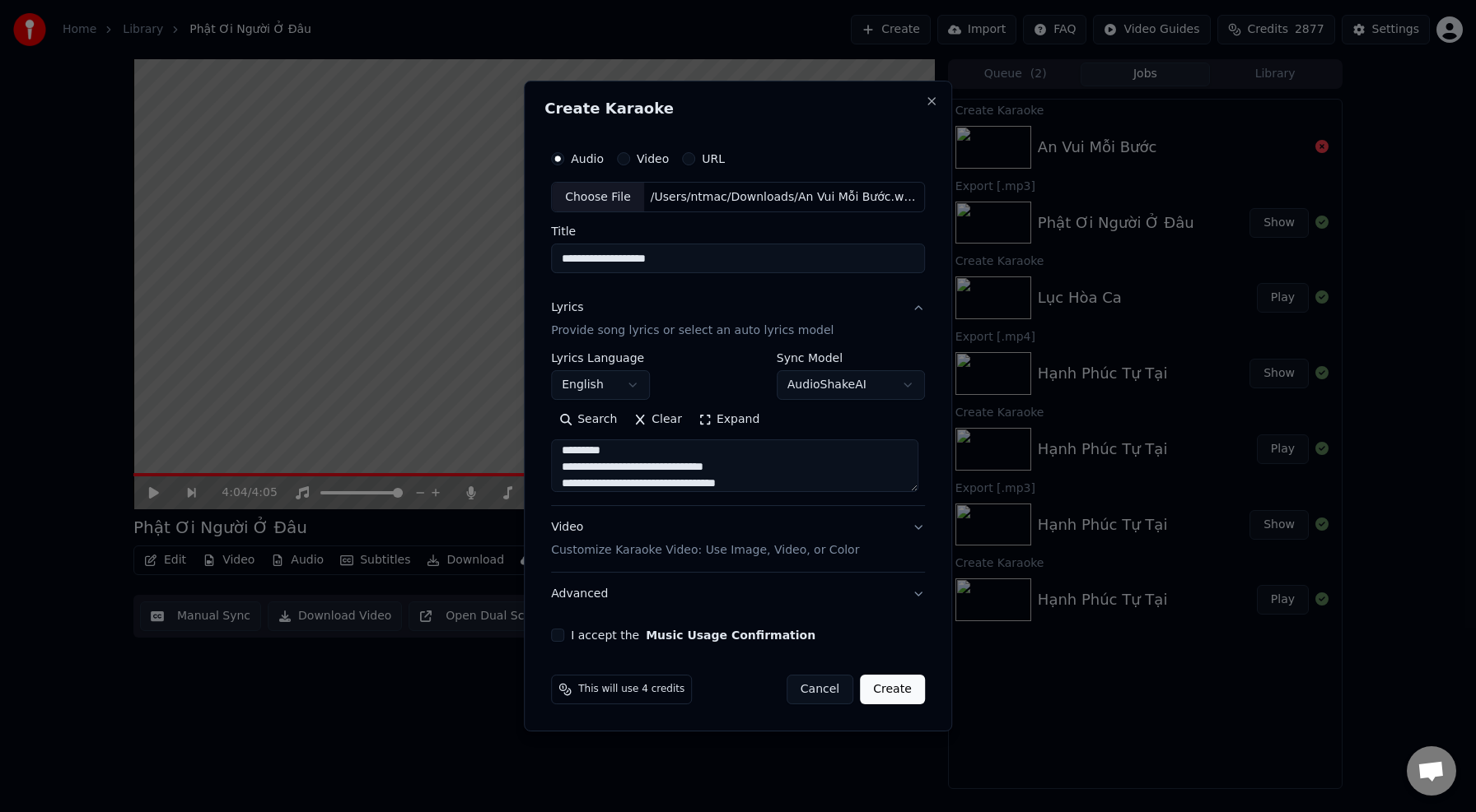
click at [648, 456] on textarea "**********" at bounding box center [735, 467] width 368 height 53
click at [624, 464] on textarea "**********" at bounding box center [735, 467] width 368 height 53
click at [623, 456] on textarea "**********" at bounding box center [735, 467] width 368 height 53
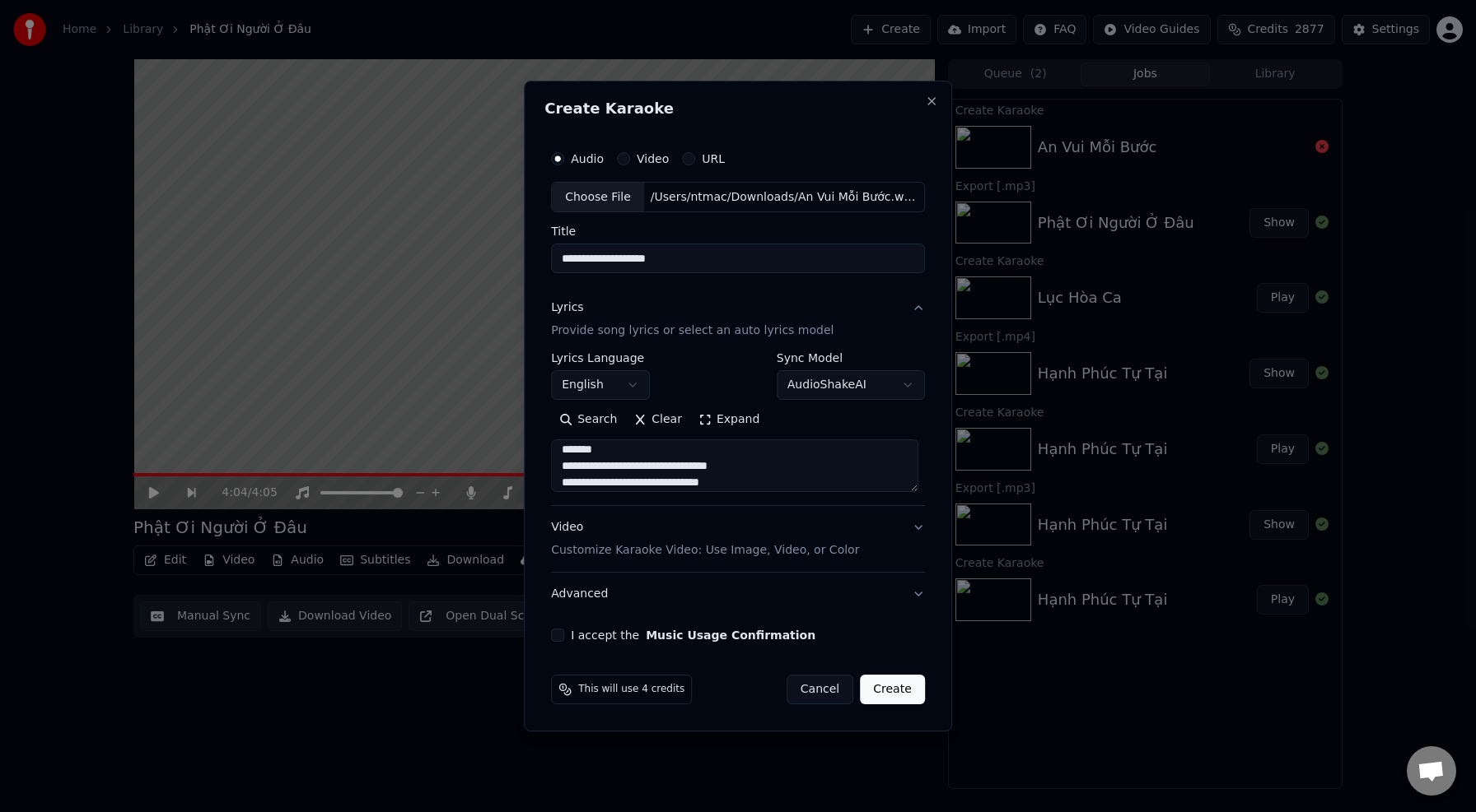
scroll to position [418, 0]
click at [623, 453] on textarea "**********" at bounding box center [735, 467] width 368 height 53
type textarea "**********"
click at [702, 553] on p "Customize Karaoke Video: Use Image, Video, or Color" at bounding box center [704, 550] width 308 height 17
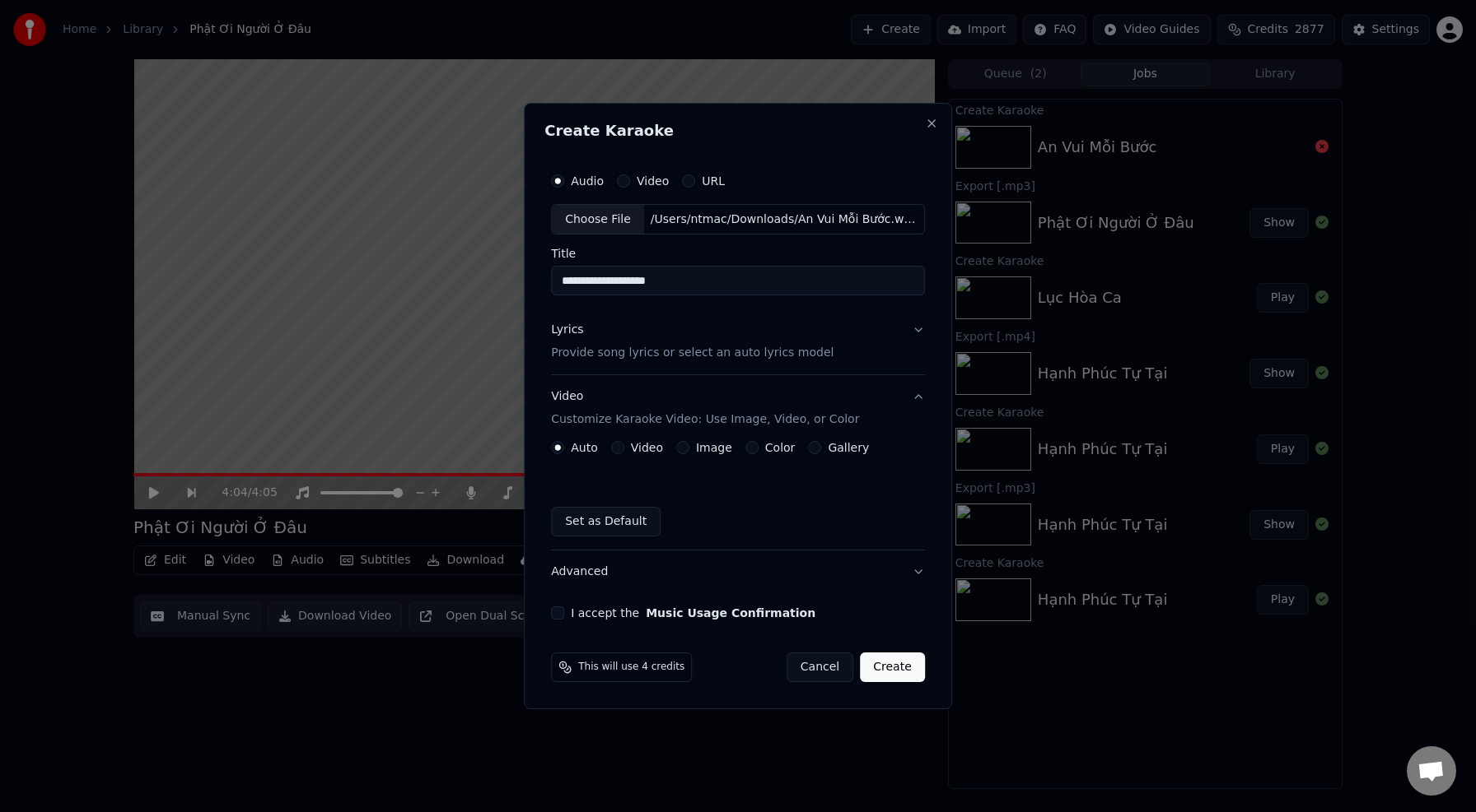
click at [623, 354] on p "Provide song lyrics or select an auto lyrics model" at bounding box center [692, 354] width 282 height 17
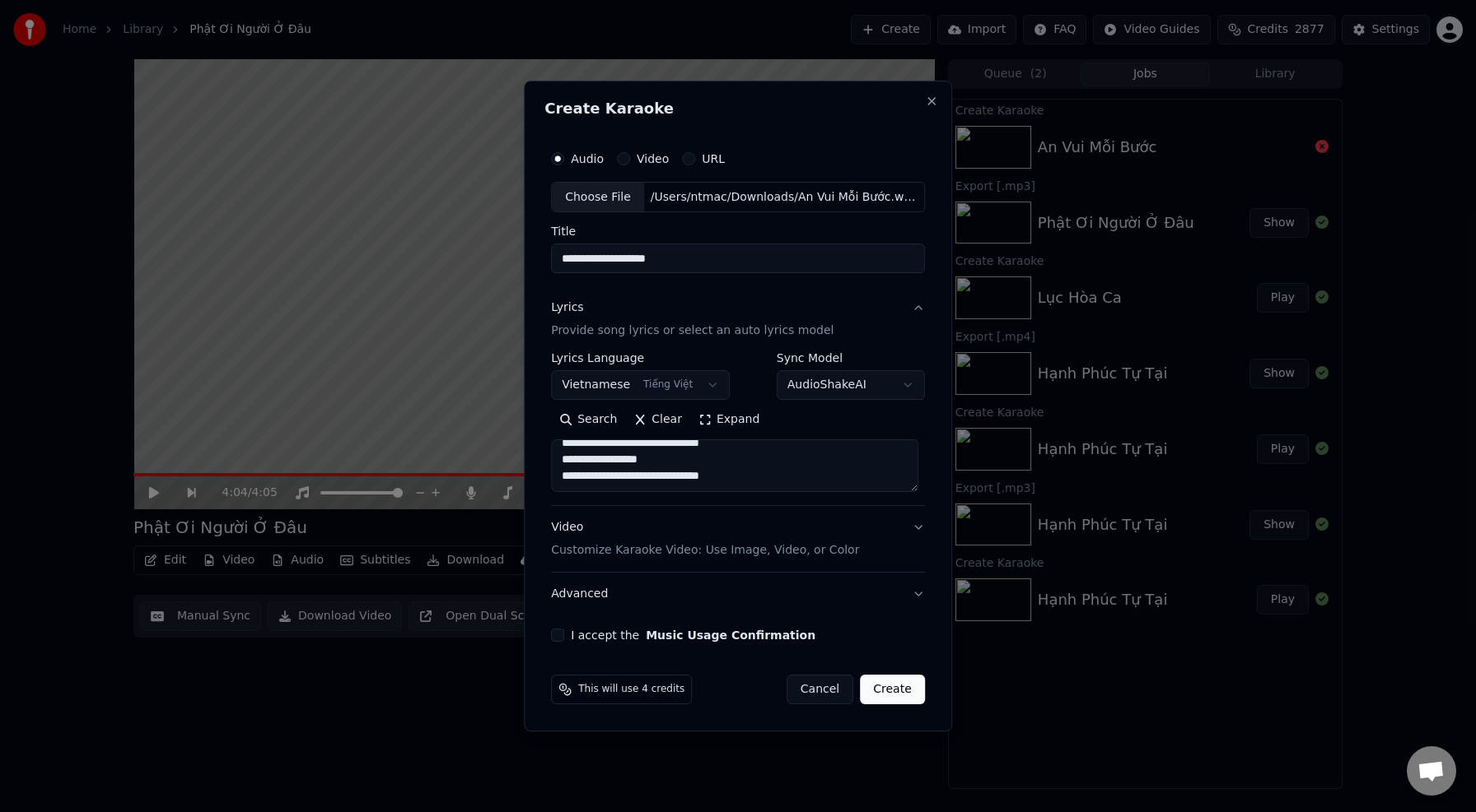
click at [643, 552] on p "Customize Karaoke Video: Use Image, Video, or Color" at bounding box center [704, 550] width 308 height 17
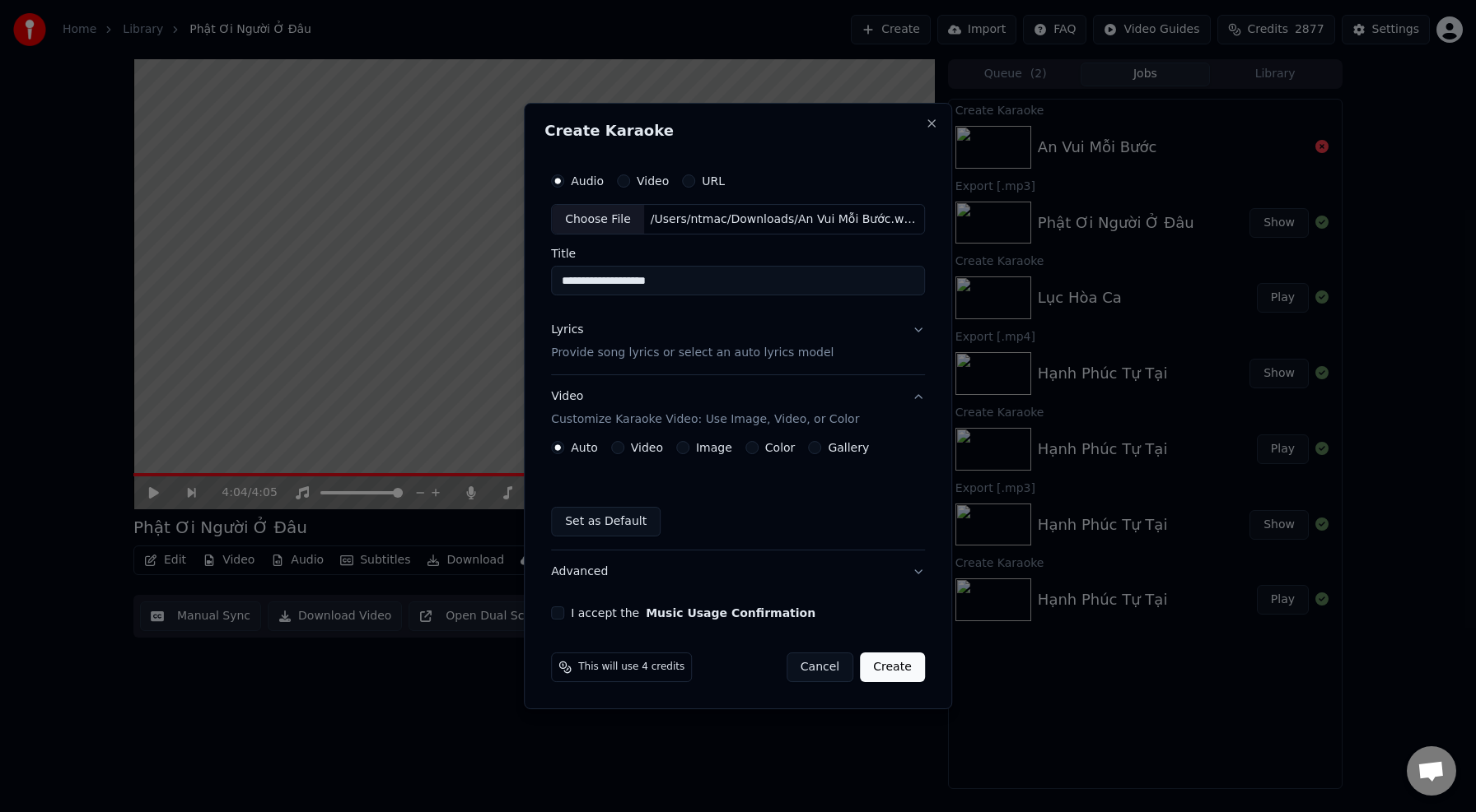
click at [705, 451] on label "Image" at bounding box center [713, 448] width 36 height 12
click at [690, 451] on button "Image" at bounding box center [683, 448] width 14 height 14
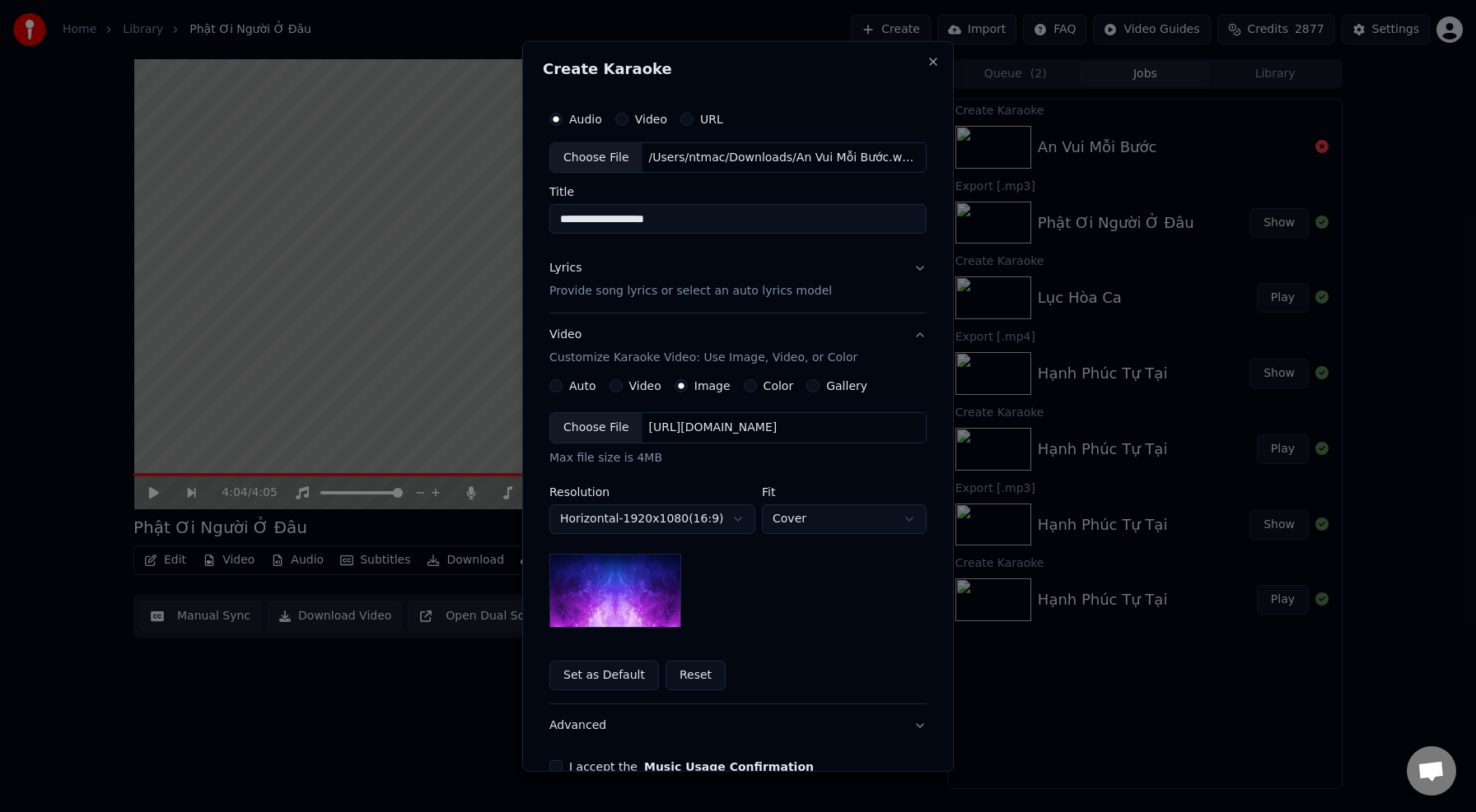
click at [607, 425] on div "Choose File" at bounding box center [595, 428] width 92 height 29
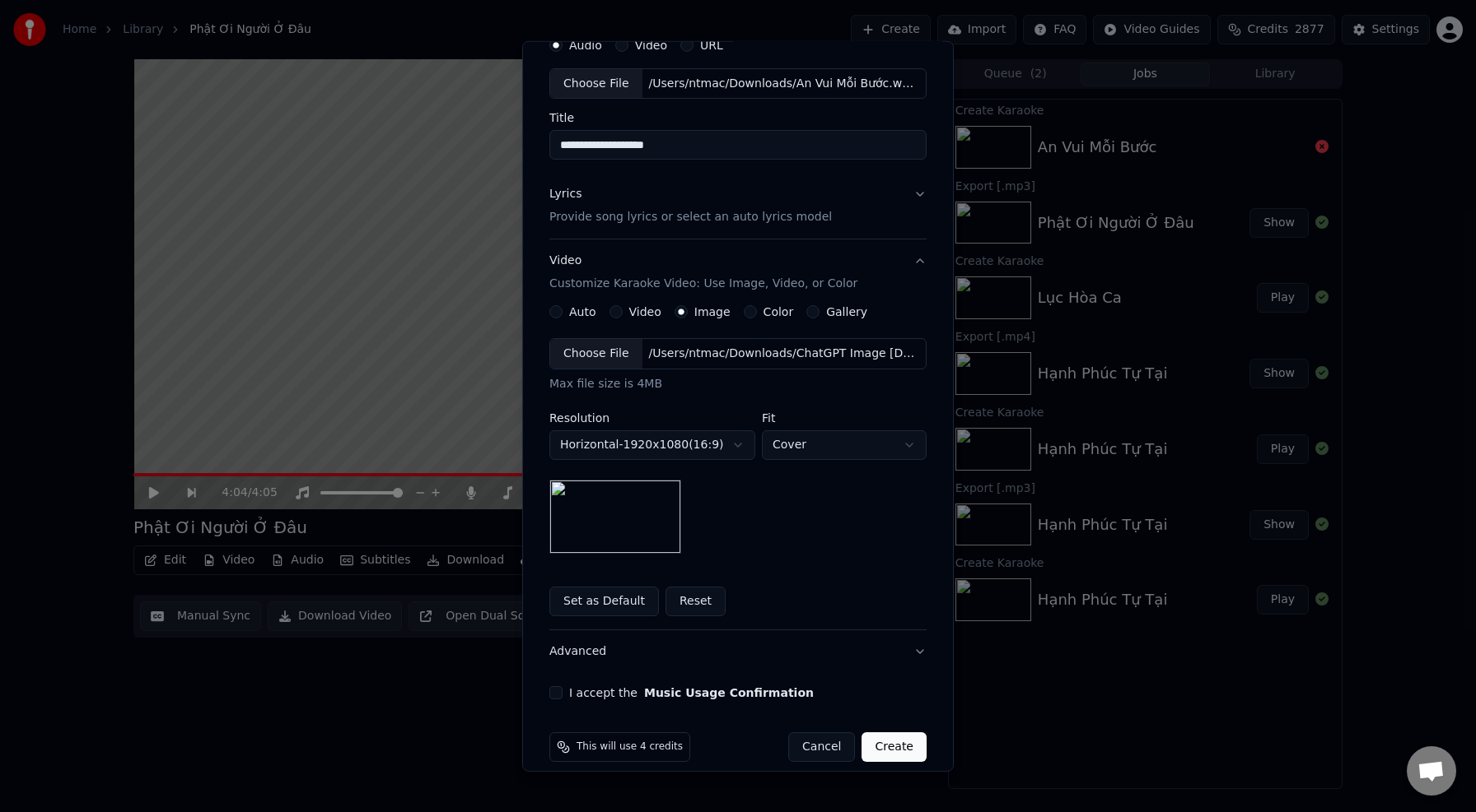
scroll to position [91, 0]
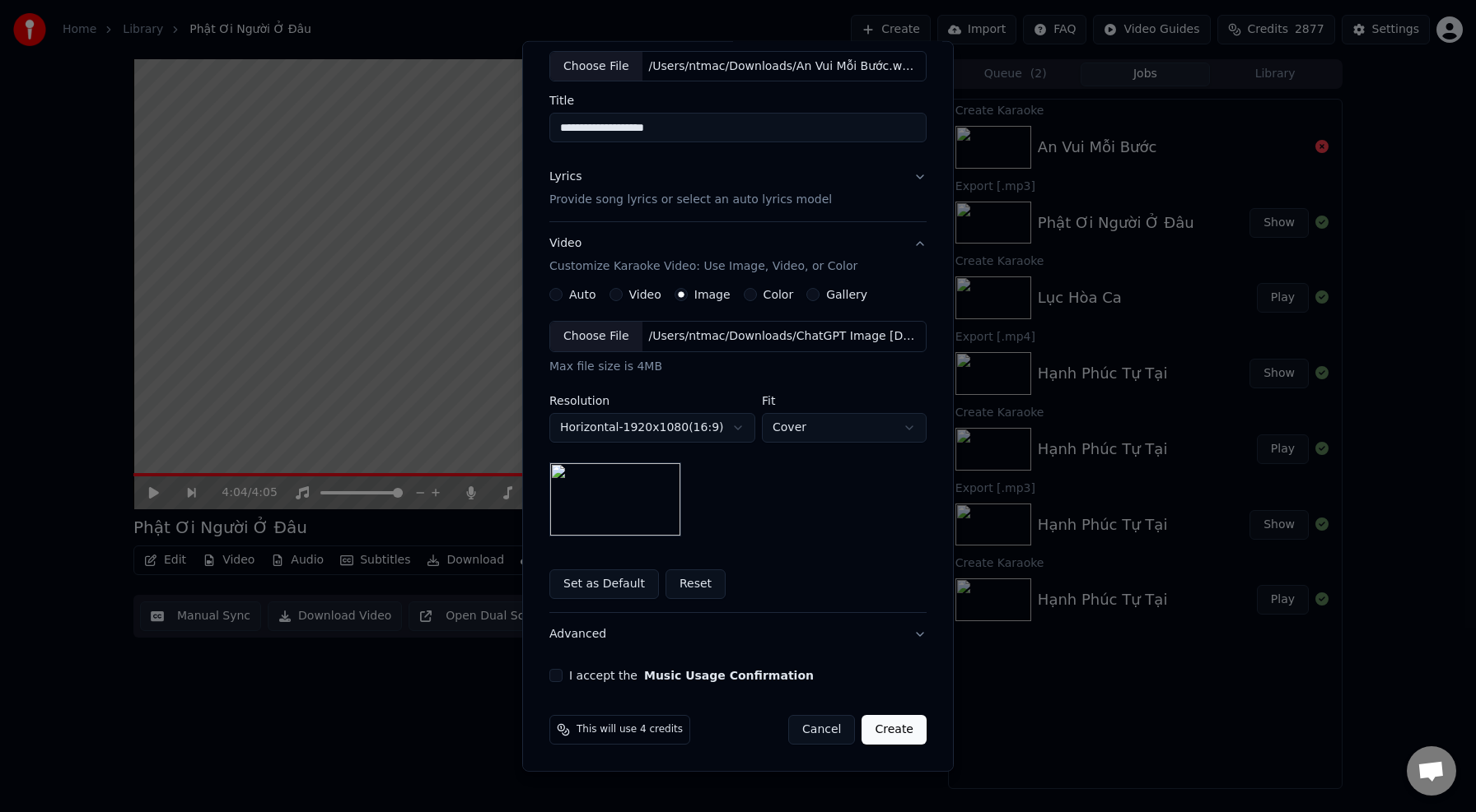
click at [557, 679] on button "I accept the Music Usage Confirmation" at bounding box center [557, 676] width 14 height 14
click at [887, 731] on button "Create" at bounding box center [893, 730] width 65 height 29
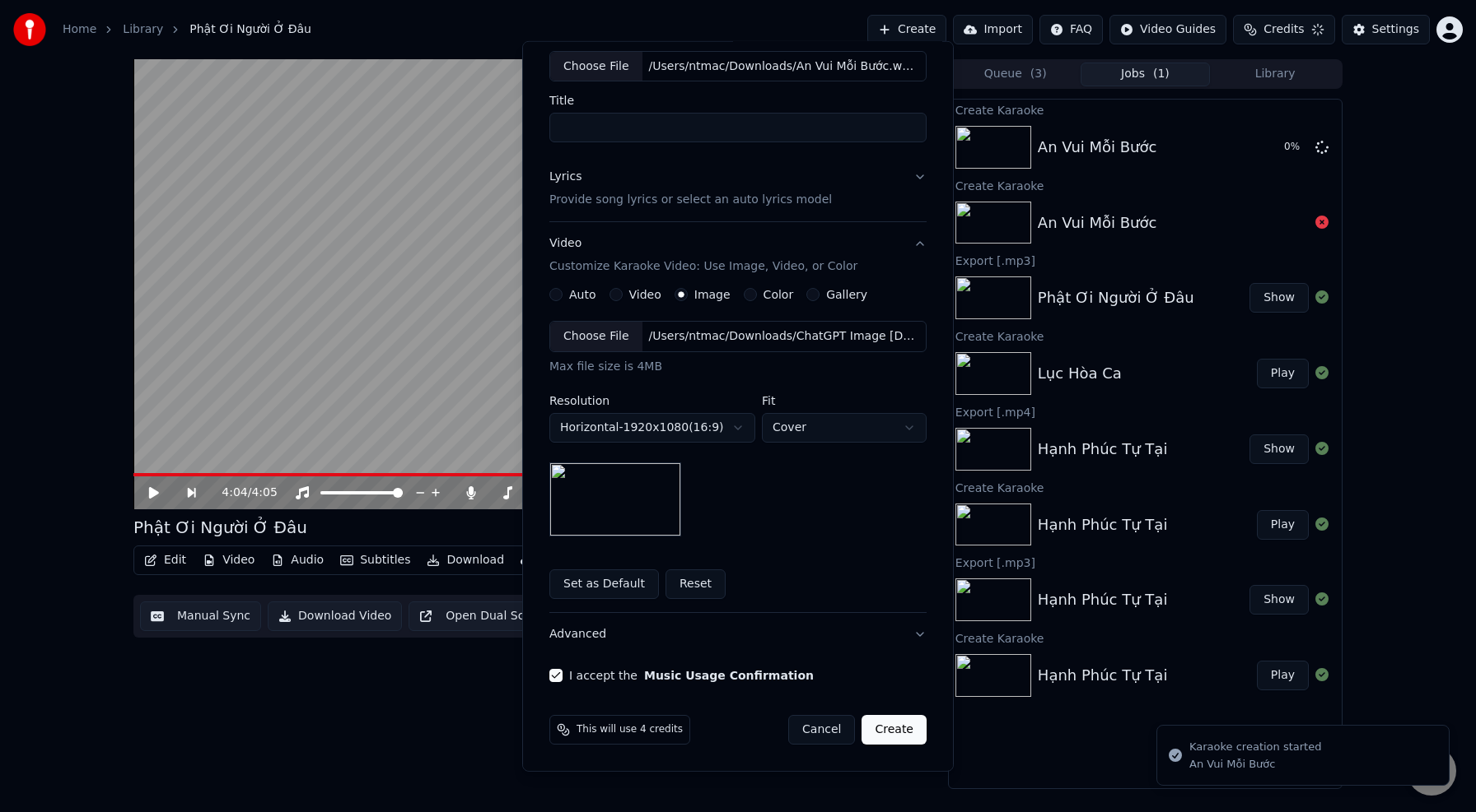
scroll to position [0, 0]
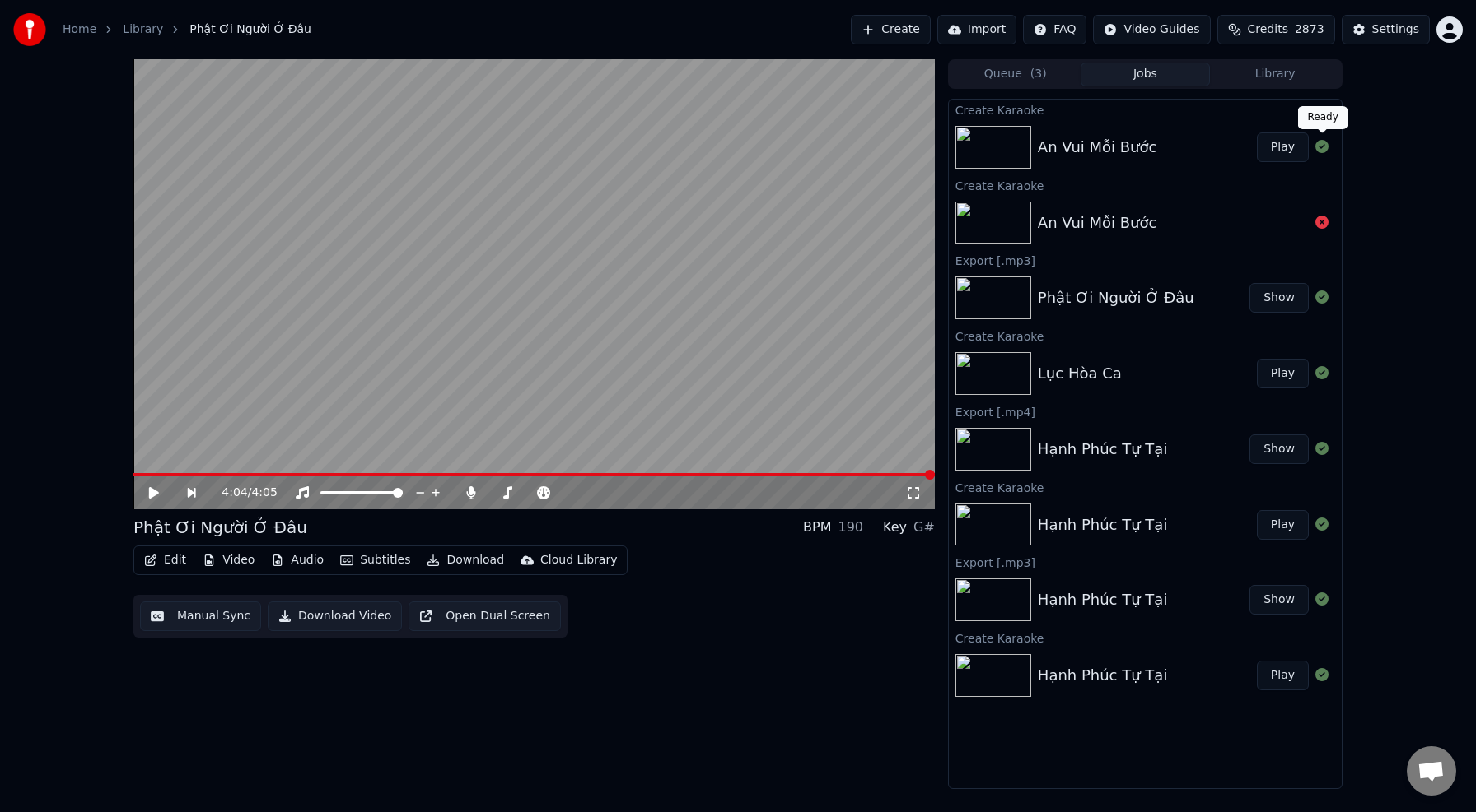
click at [1279, 142] on button "Play" at bounding box center [1282, 147] width 52 height 29
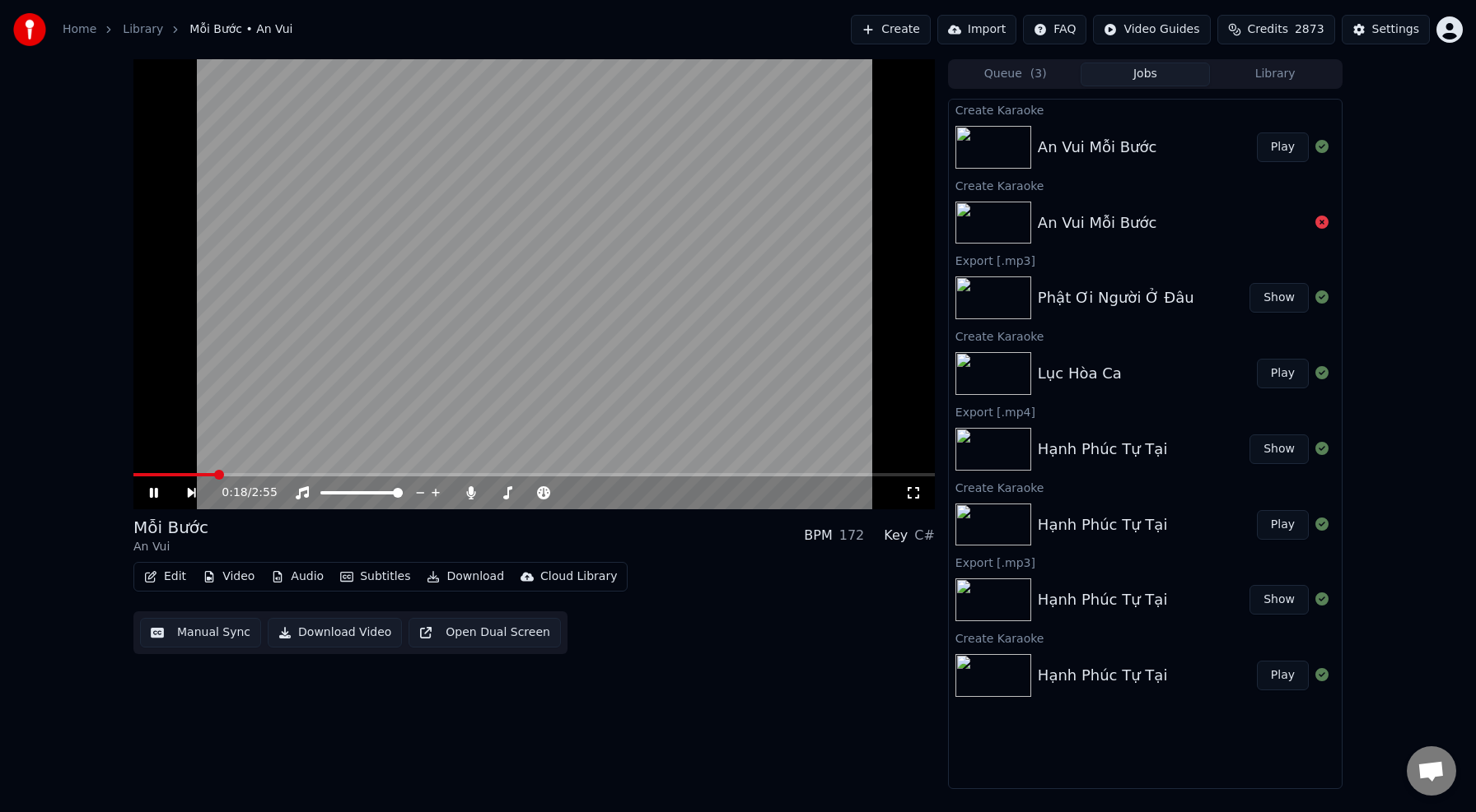
click at [213, 475] on span at bounding box center [534, 475] width 802 height 3
click at [734, 477] on div "0:56 / 2:55" at bounding box center [534, 493] width 802 height 33
click at [745, 471] on video at bounding box center [534, 284] width 802 height 450
click at [745, 476] on span at bounding box center [534, 475] width 802 height 3
click at [727, 344] on video at bounding box center [534, 284] width 802 height 450
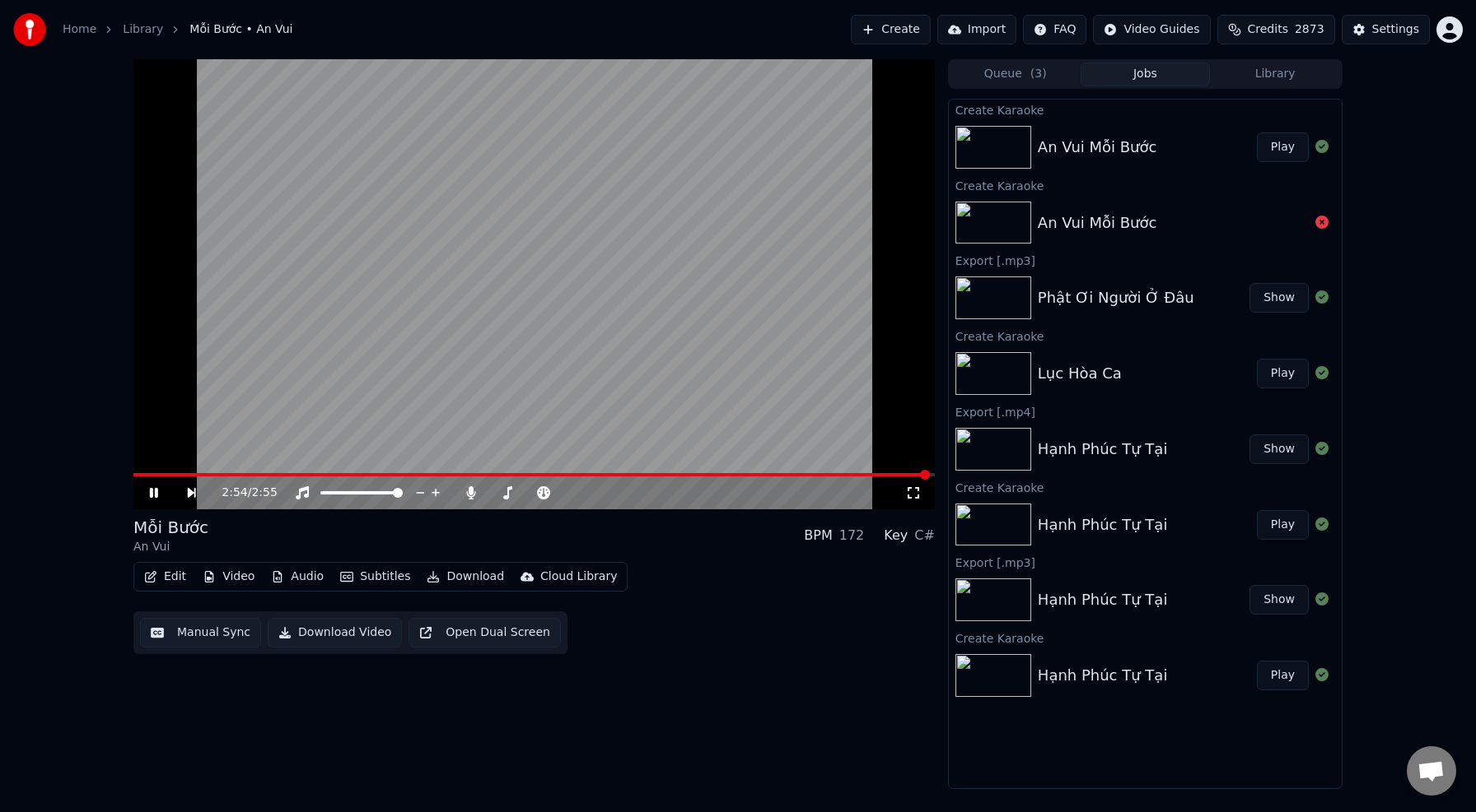
click at [152, 493] on icon at bounding box center [154, 493] width 8 height 10
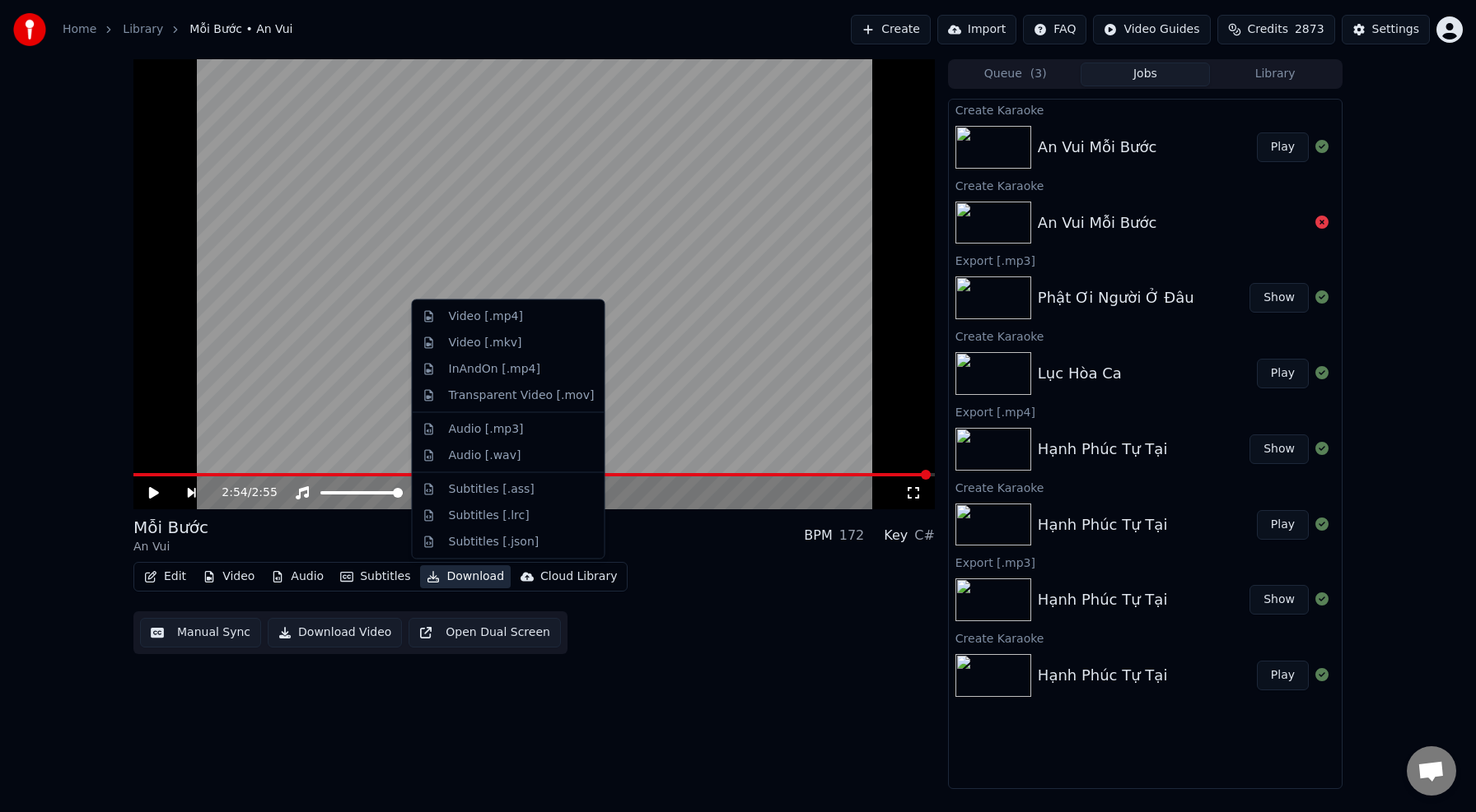
click at [469, 577] on button "Download" at bounding box center [465, 578] width 90 height 23
click at [523, 318] on div "Video [.mp4]" at bounding box center [522, 316] width 146 height 17
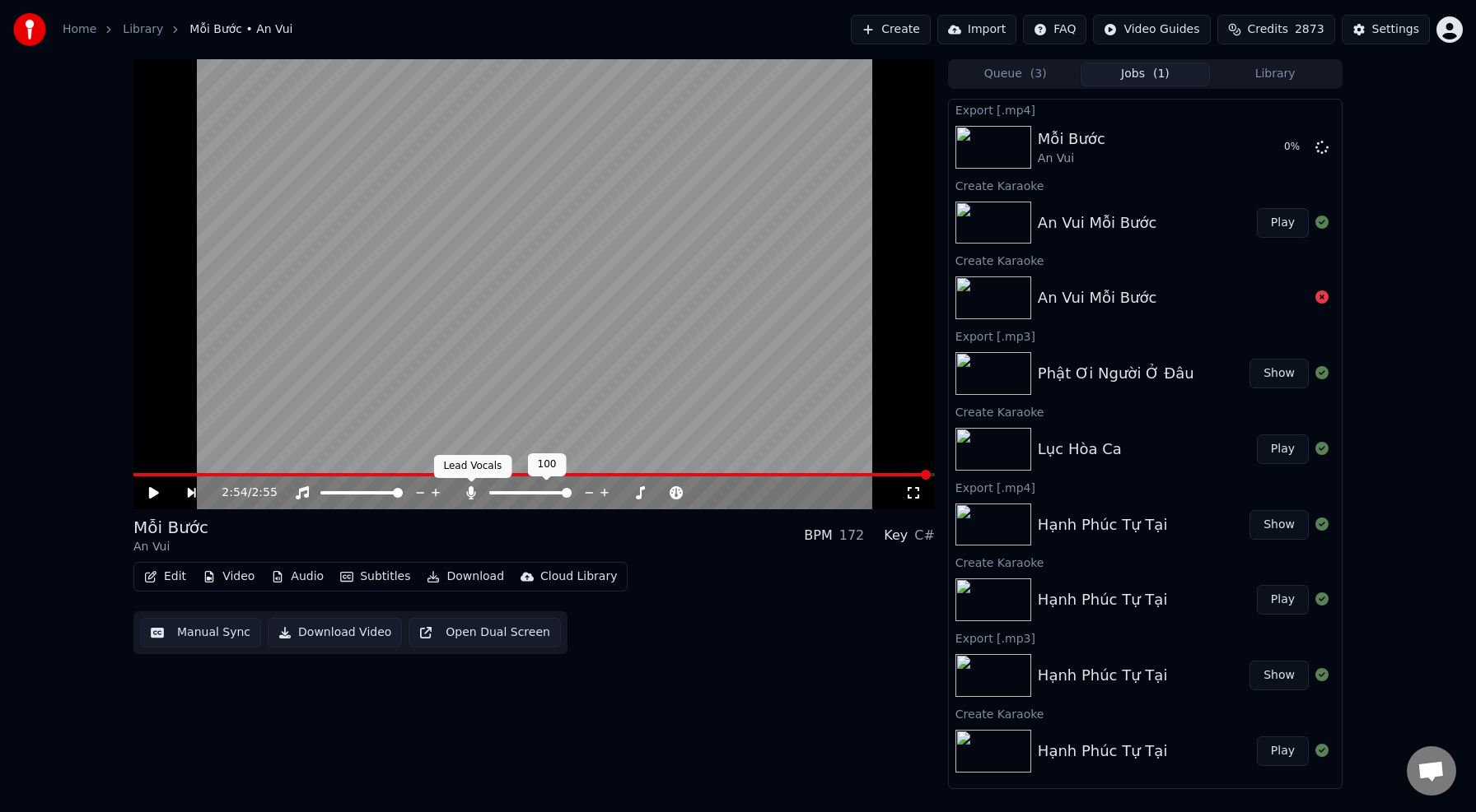
click at [473, 499] on icon at bounding box center [471, 493] width 9 height 14
click at [473, 501] on div at bounding box center [537, 493] width 149 height 17
click at [470, 497] on icon at bounding box center [471, 493] width 17 height 14
click at [1277, 149] on button "Show" at bounding box center [1278, 147] width 59 height 29
click at [470, 498] on icon at bounding box center [471, 493] width 17 height 14
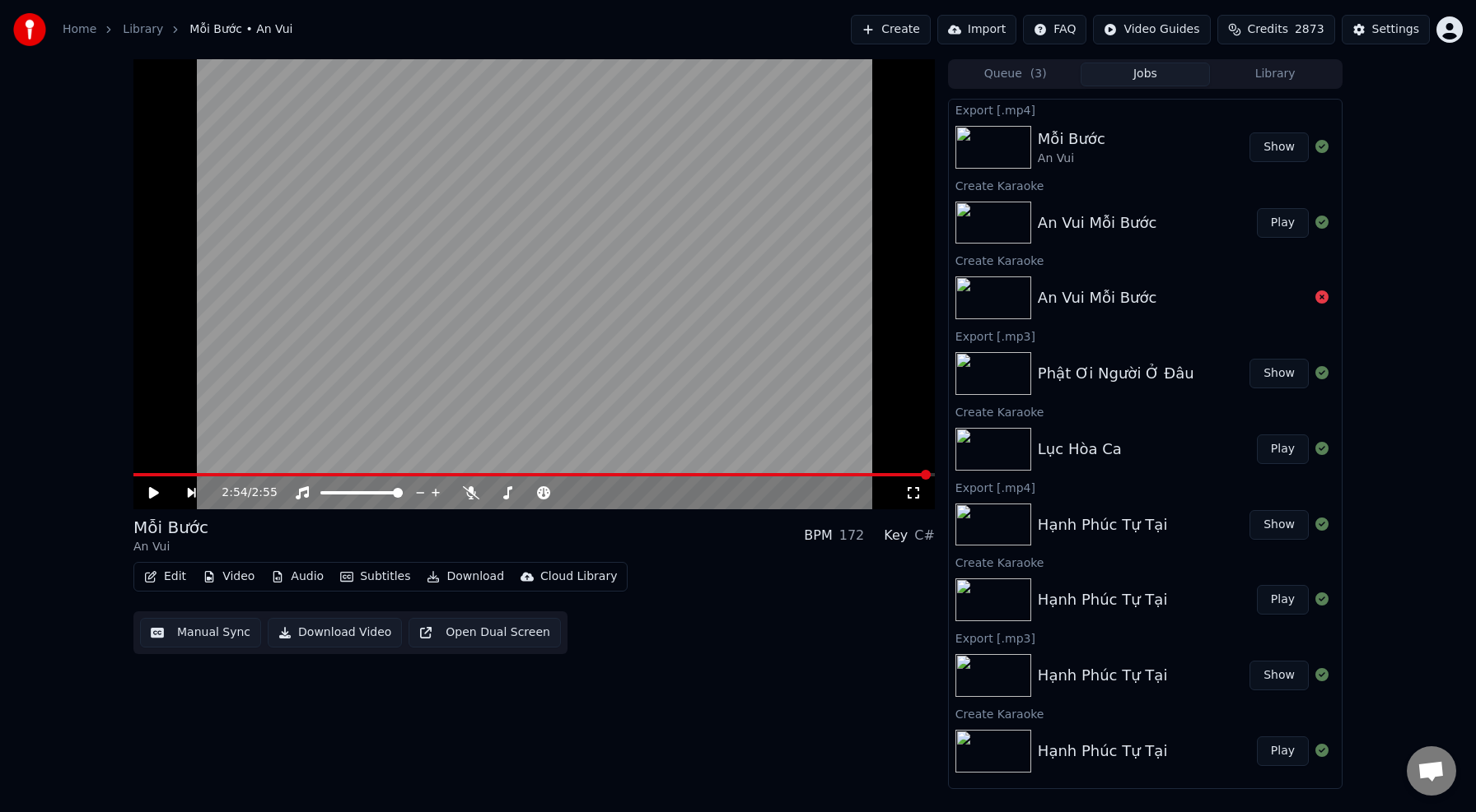
click at [458, 581] on button "Download" at bounding box center [465, 578] width 90 height 23
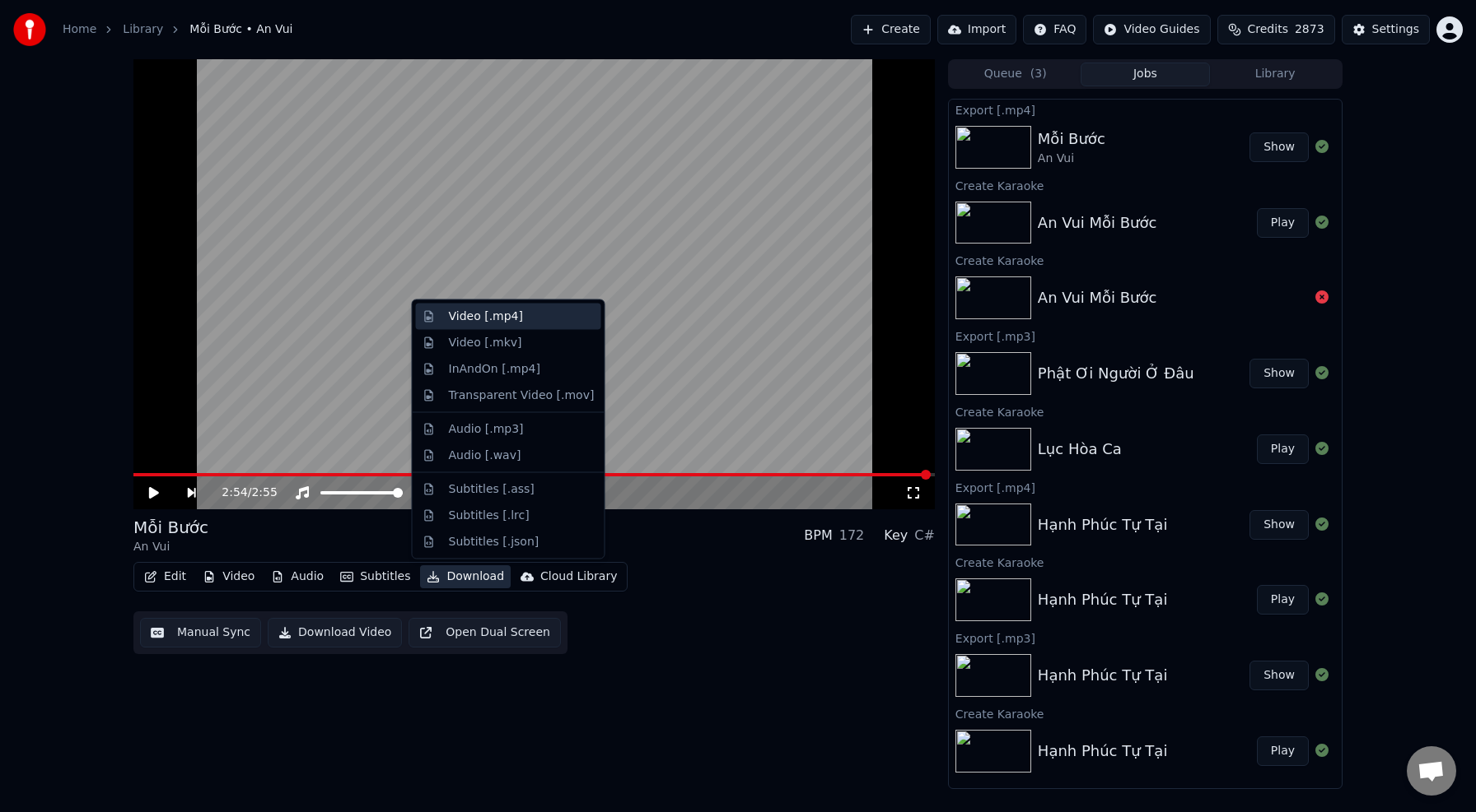
click at [530, 308] on div "Video [.mp4]" at bounding box center [522, 316] width 146 height 17
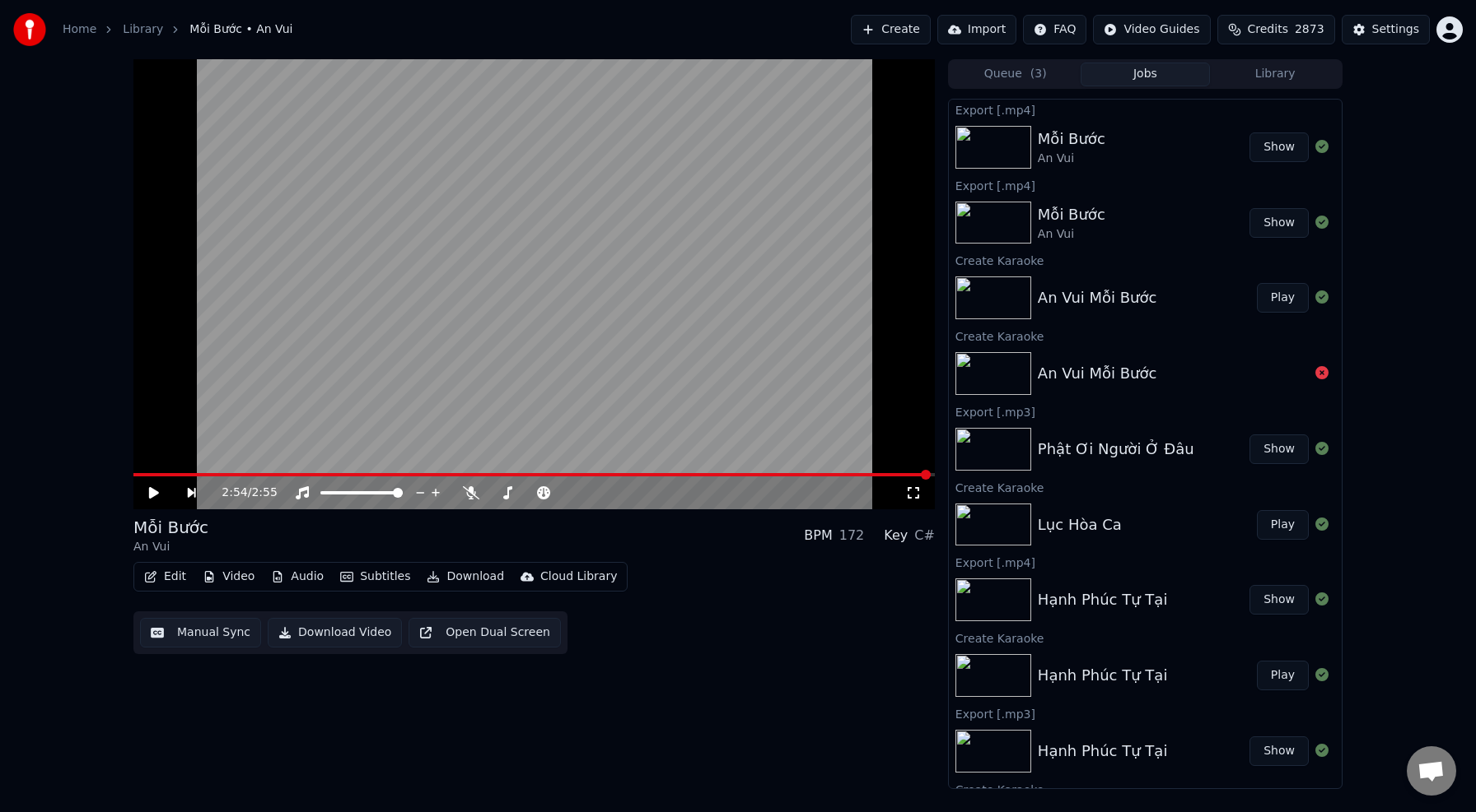
click at [1289, 451] on button "Show" at bounding box center [1278, 449] width 59 height 29
click at [1269, 71] on button "Library" at bounding box center [1275, 74] width 130 height 24
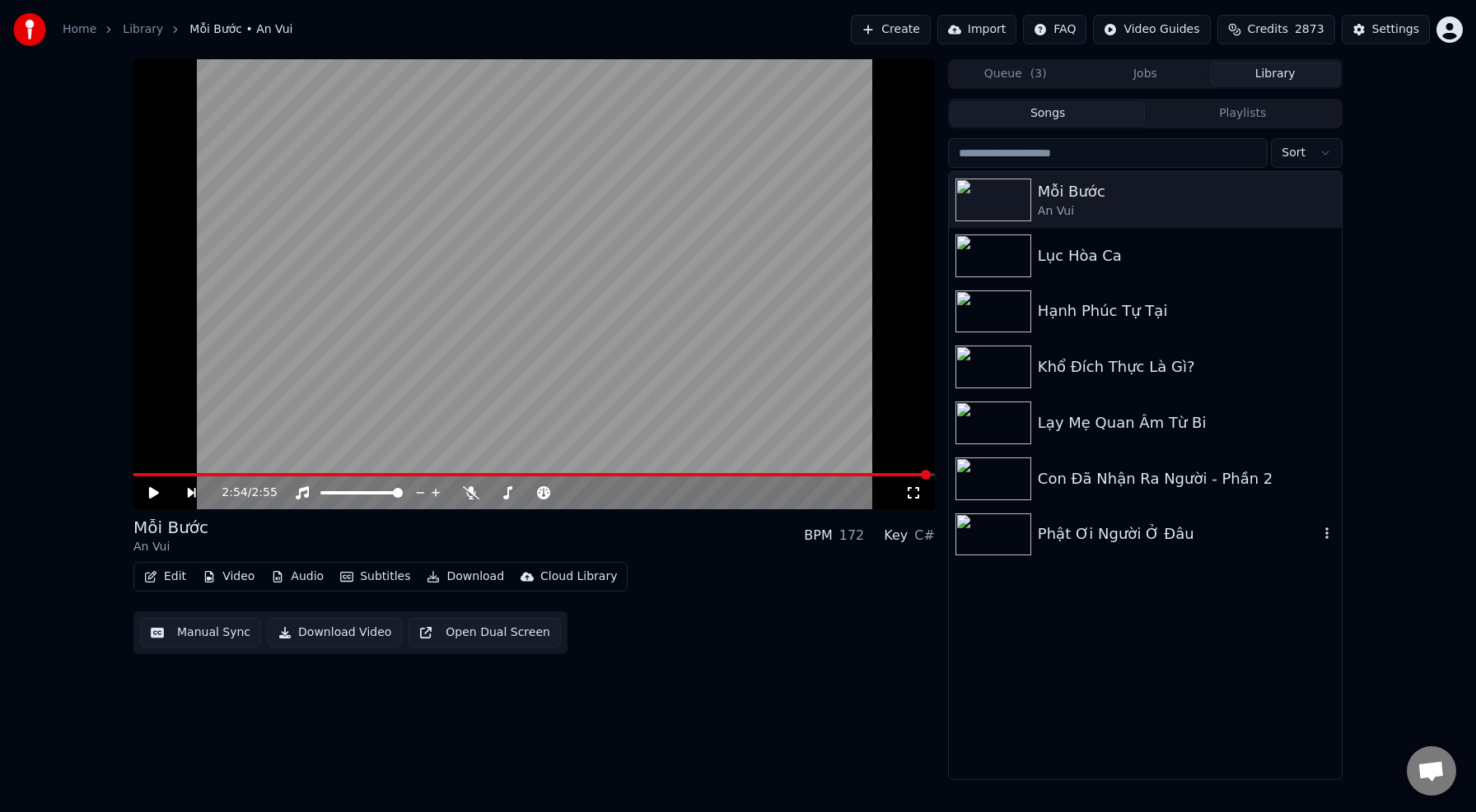
click at [983, 539] on img at bounding box center [993, 535] width 76 height 43
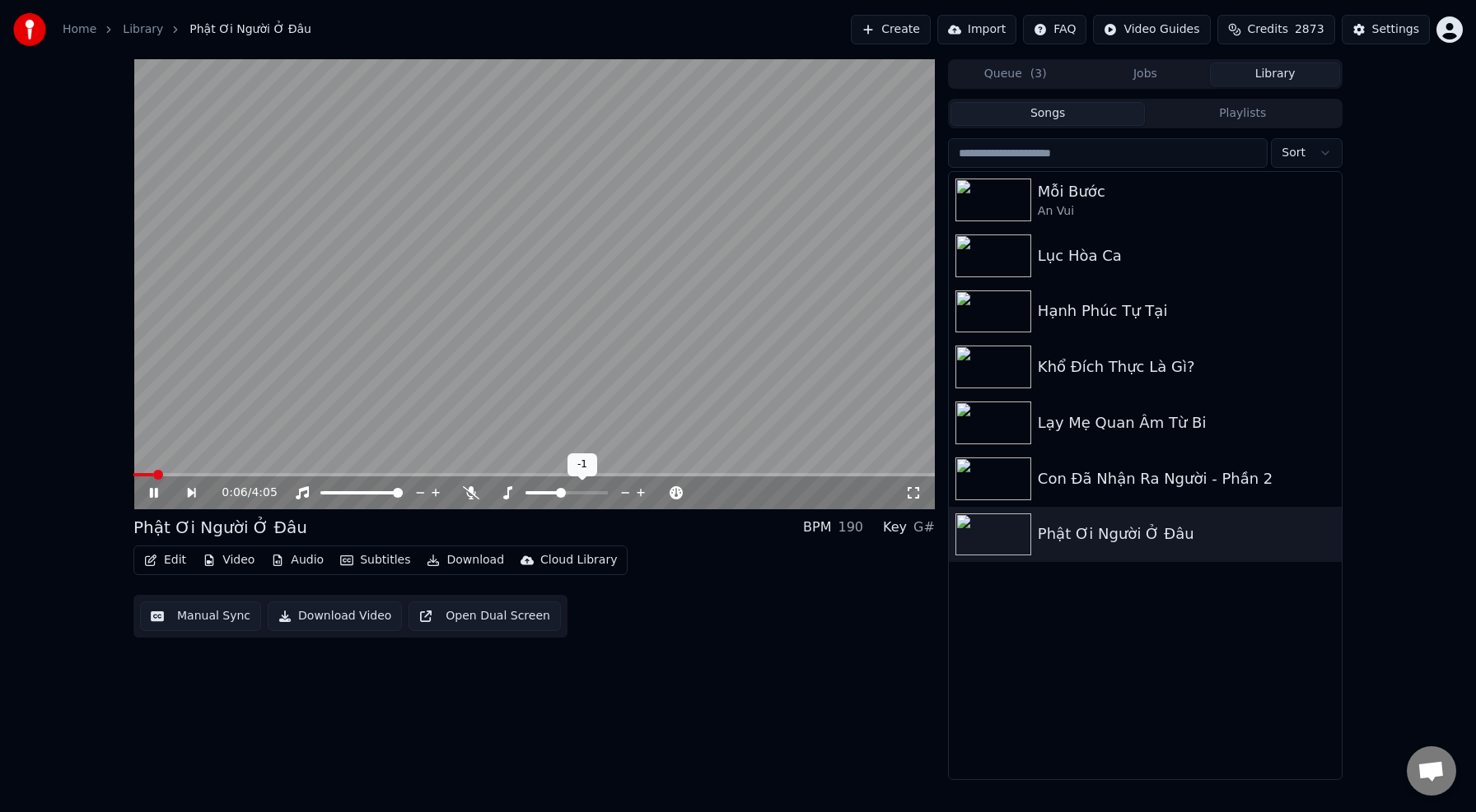
click at [628, 496] on icon at bounding box center [626, 493] width 16 height 17
click at [473, 494] on icon at bounding box center [471, 493] width 17 height 14
click at [625, 494] on icon at bounding box center [626, 493] width 16 height 17
click at [624, 496] on icon at bounding box center [626, 493] width 16 height 17
click at [626, 493] on icon at bounding box center [626, 493] width 8 height 2
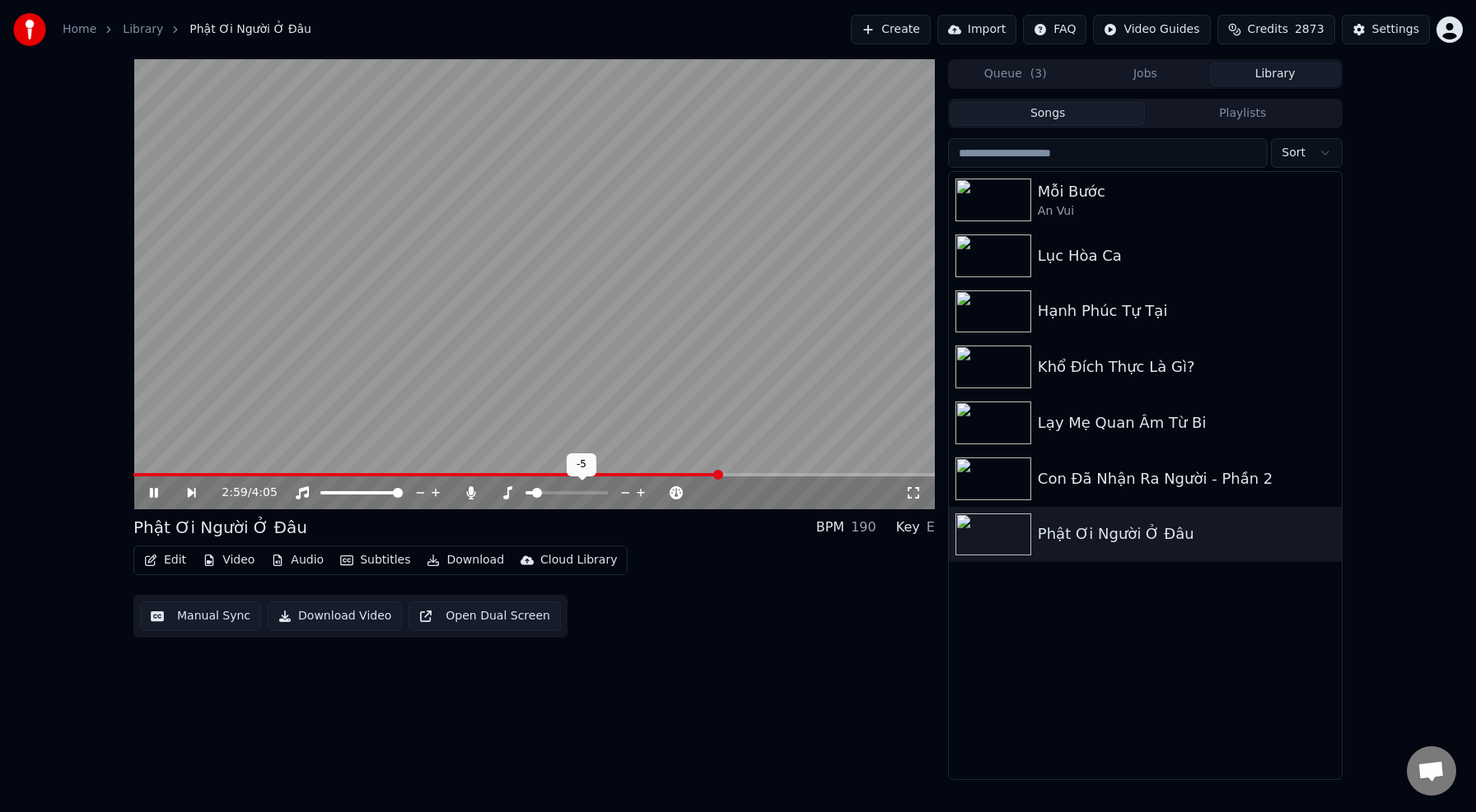
click at [626, 493] on icon at bounding box center [626, 493] width 8 height 2
click at [640, 495] on icon at bounding box center [641, 493] width 16 height 17
click at [639, 477] on div "3:32 / 4:05" at bounding box center [534, 493] width 802 height 33
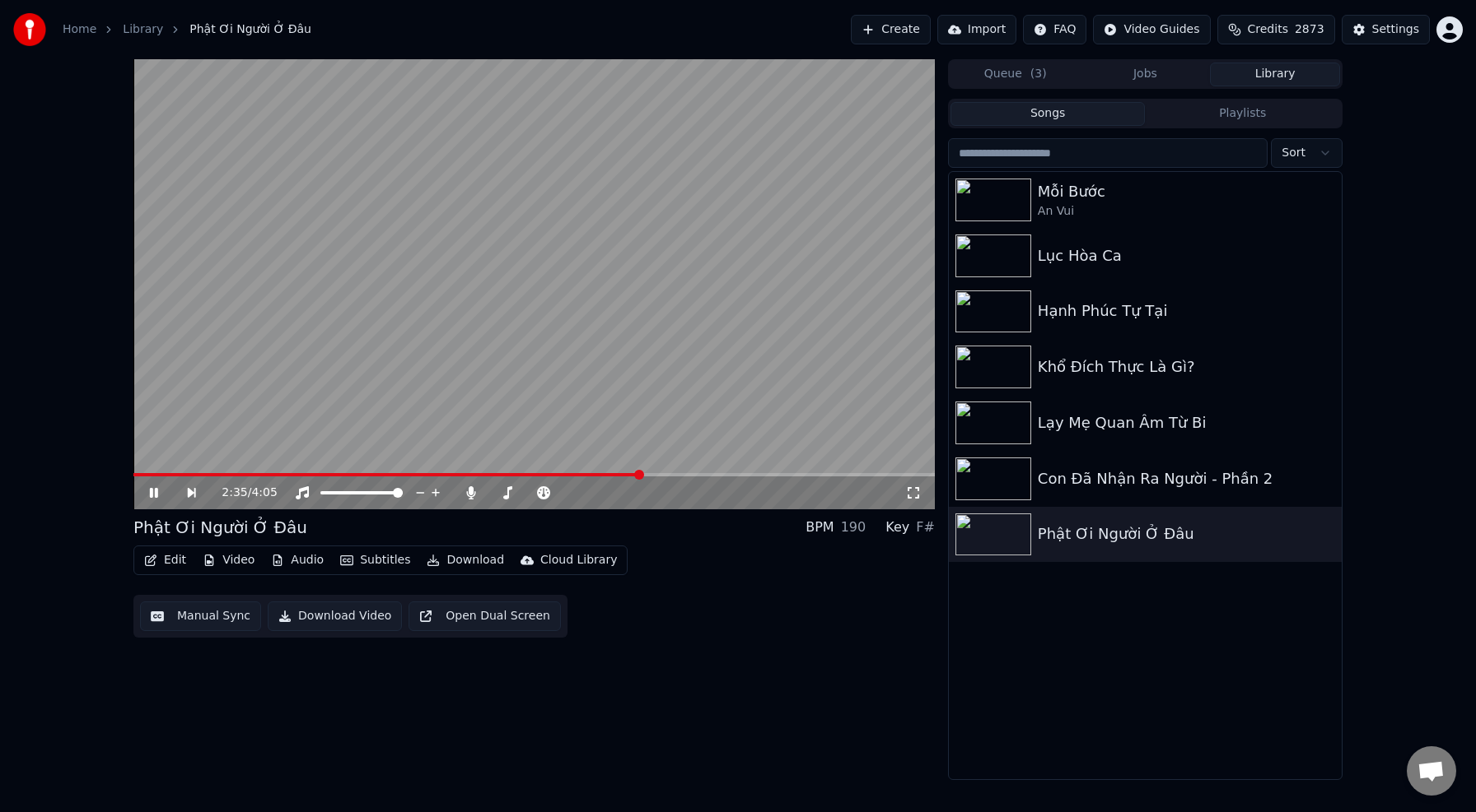
click at [639, 475] on span at bounding box center [386, 475] width 507 height 3
click at [582, 476] on span at bounding box center [389, 475] width 513 height 3
click at [640, 493] on icon at bounding box center [641, 493] width 16 height 17
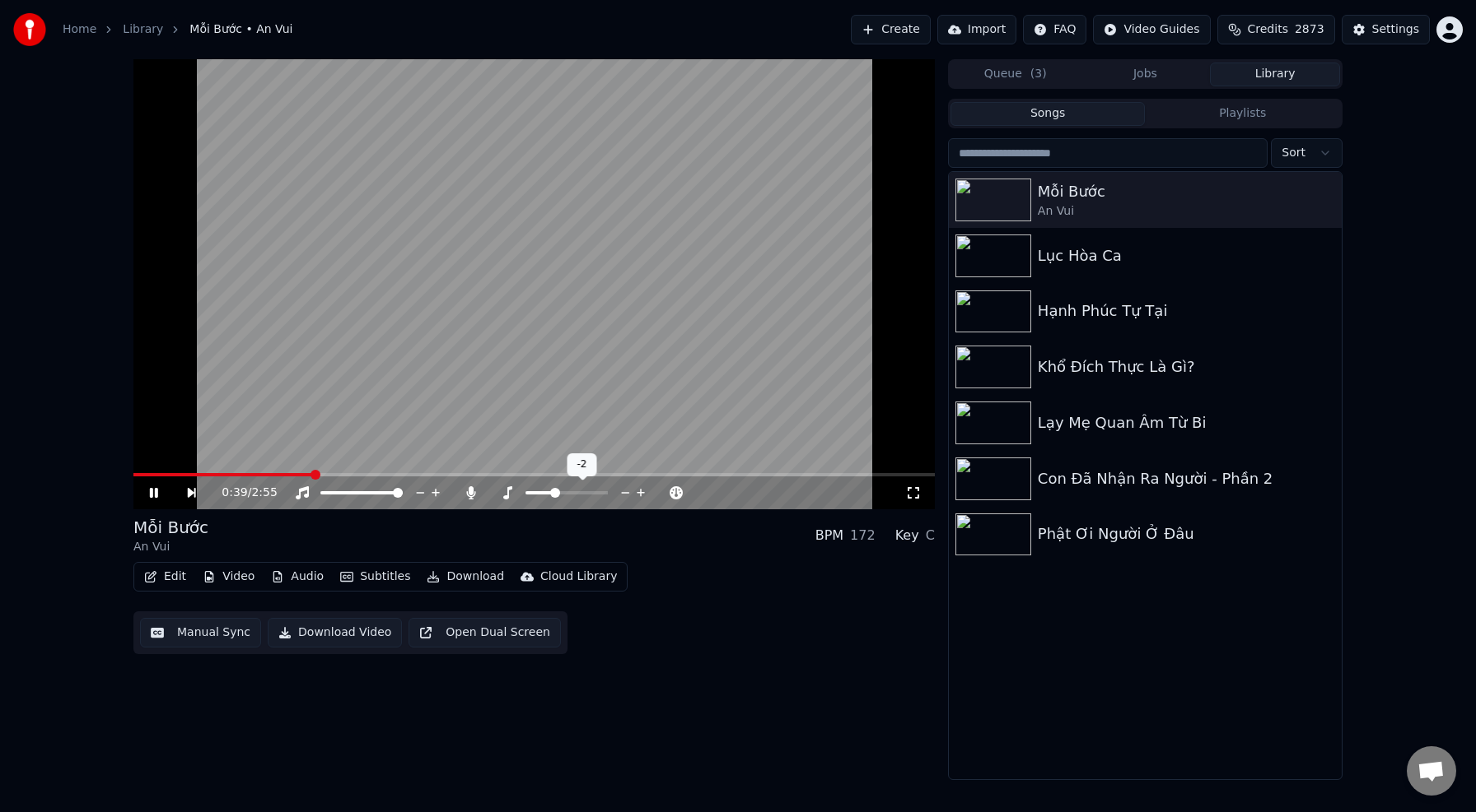
click at [640, 493] on icon at bounding box center [641, 493] width 16 height 17
